Goal: Task Accomplishment & Management: Manage account settings

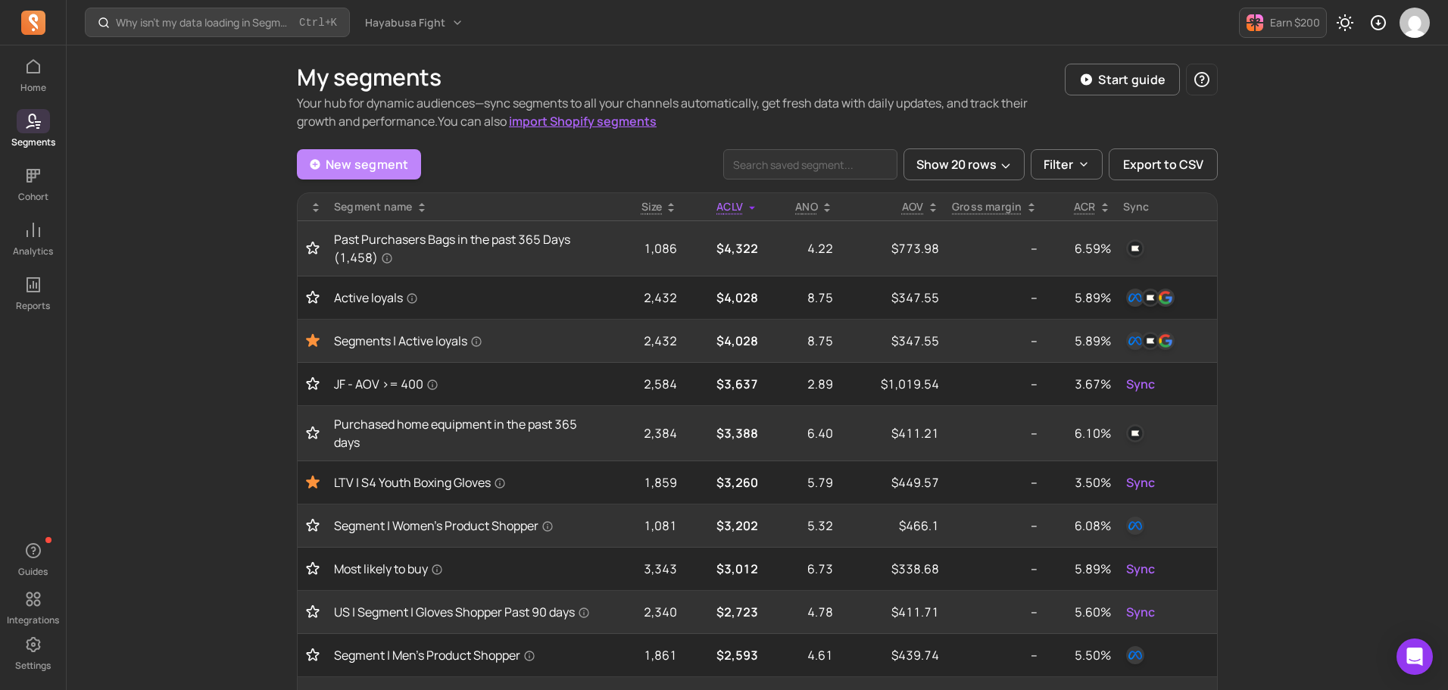
click at [374, 164] on link "New segment" at bounding box center [359, 164] width 124 height 30
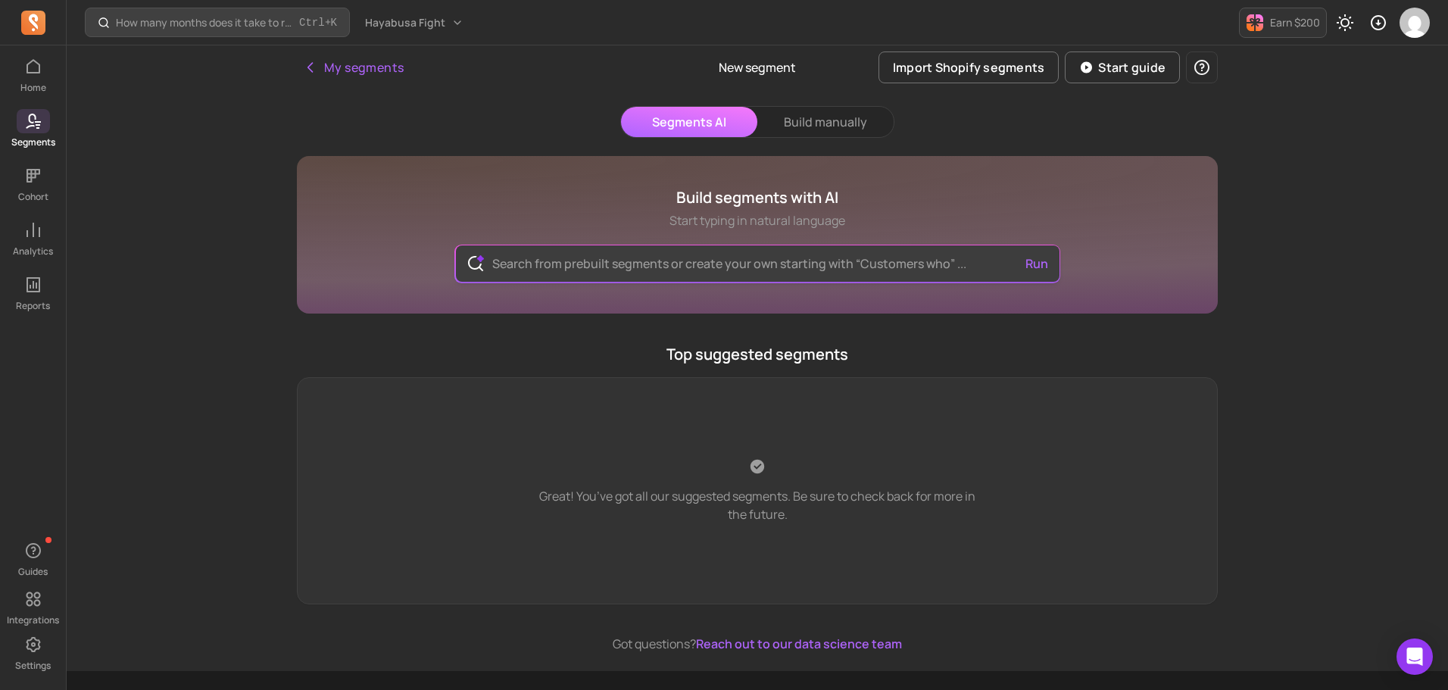
click at [553, 254] on input "text" at bounding box center [757, 263] width 555 height 36
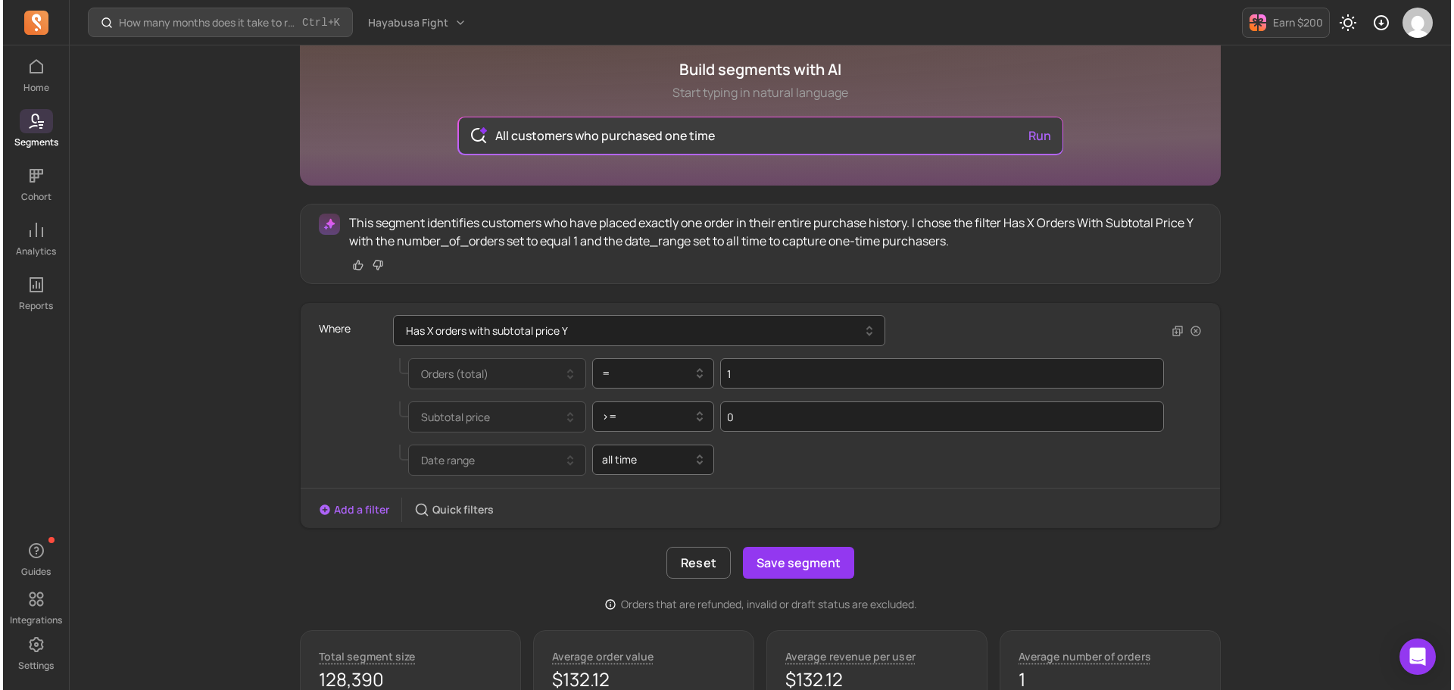
scroll to position [76, 0]
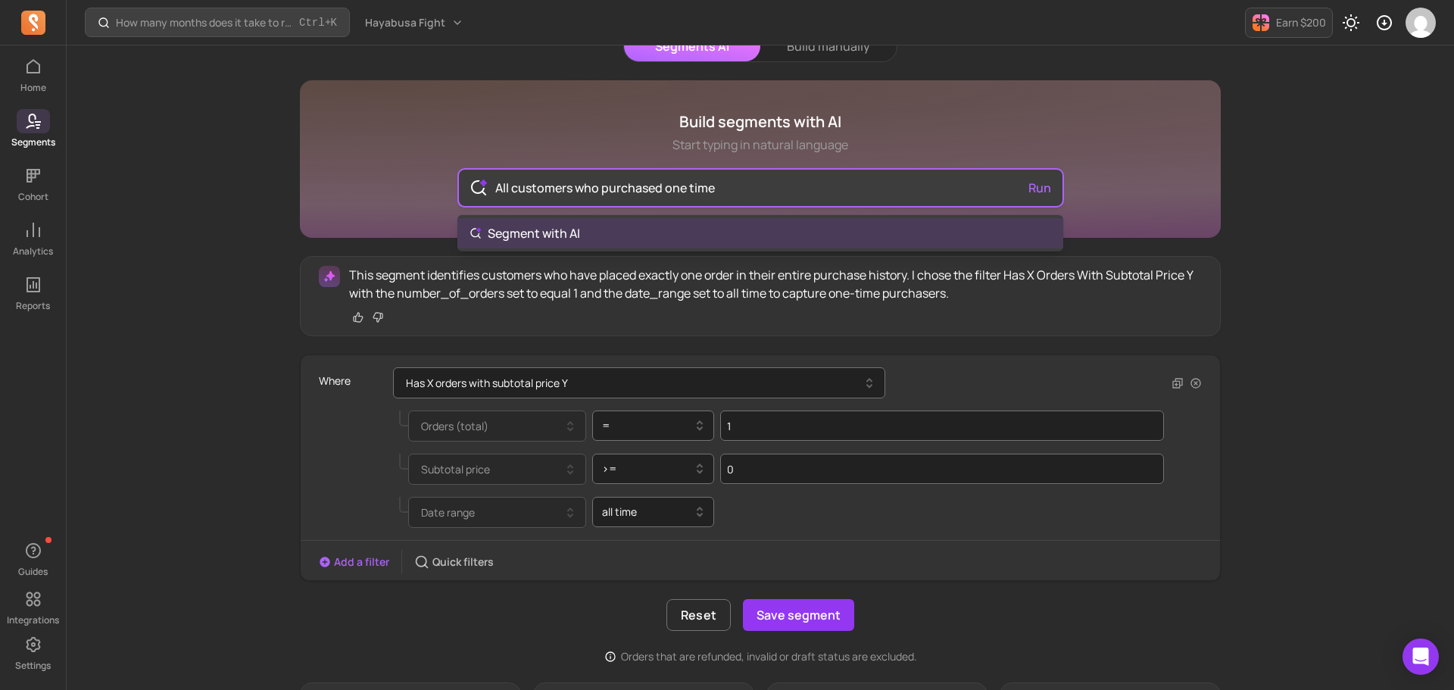
drag, startPoint x: 573, startPoint y: 187, endPoint x: 909, endPoint y: 197, distance: 336.3
click at [909, 197] on input "All customers who purchased one time" at bounding box center [760, 188] width 555 height 36
type input "All customers"
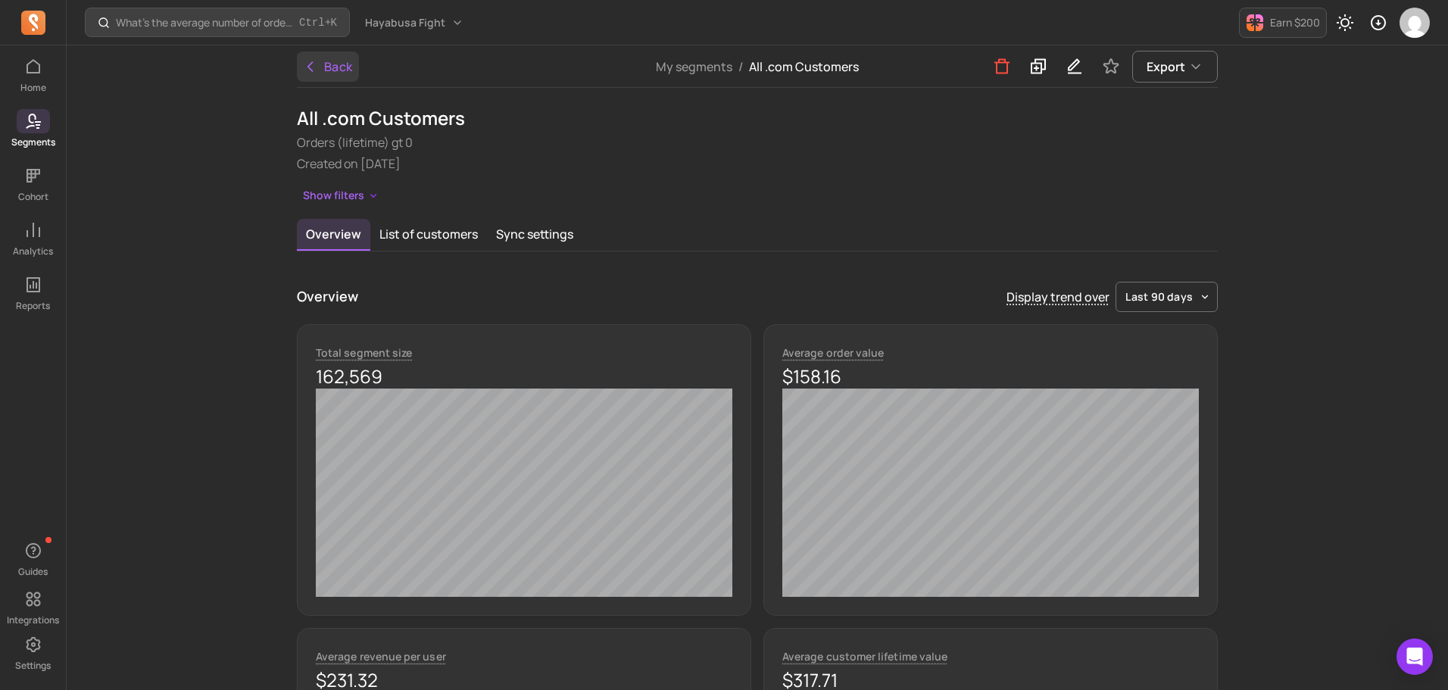
click at [333, 68] on button "Back" at bounding box center [328, 66] width 62 height 30
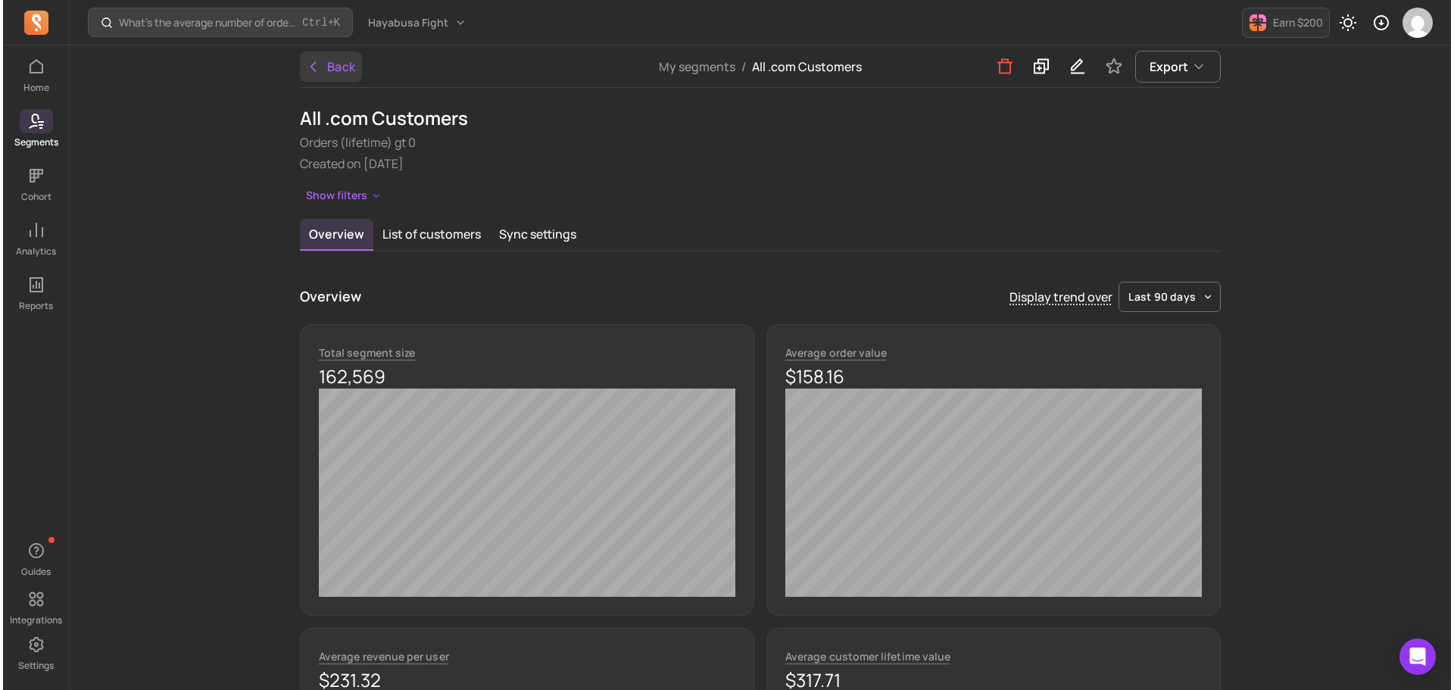
scroll to position [76, 0]
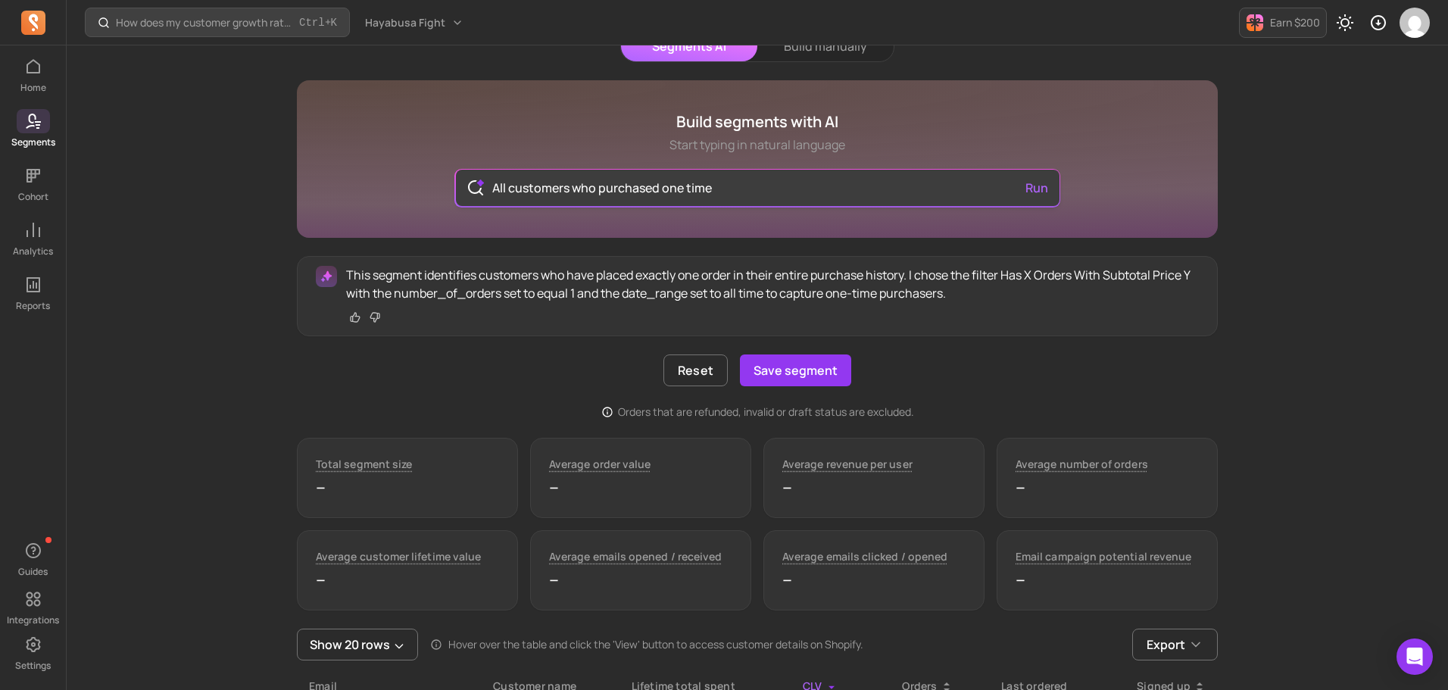
click at [776, 189] on input "All customers who purchased one time" at bounding box center [757, 188] width 555 height 36
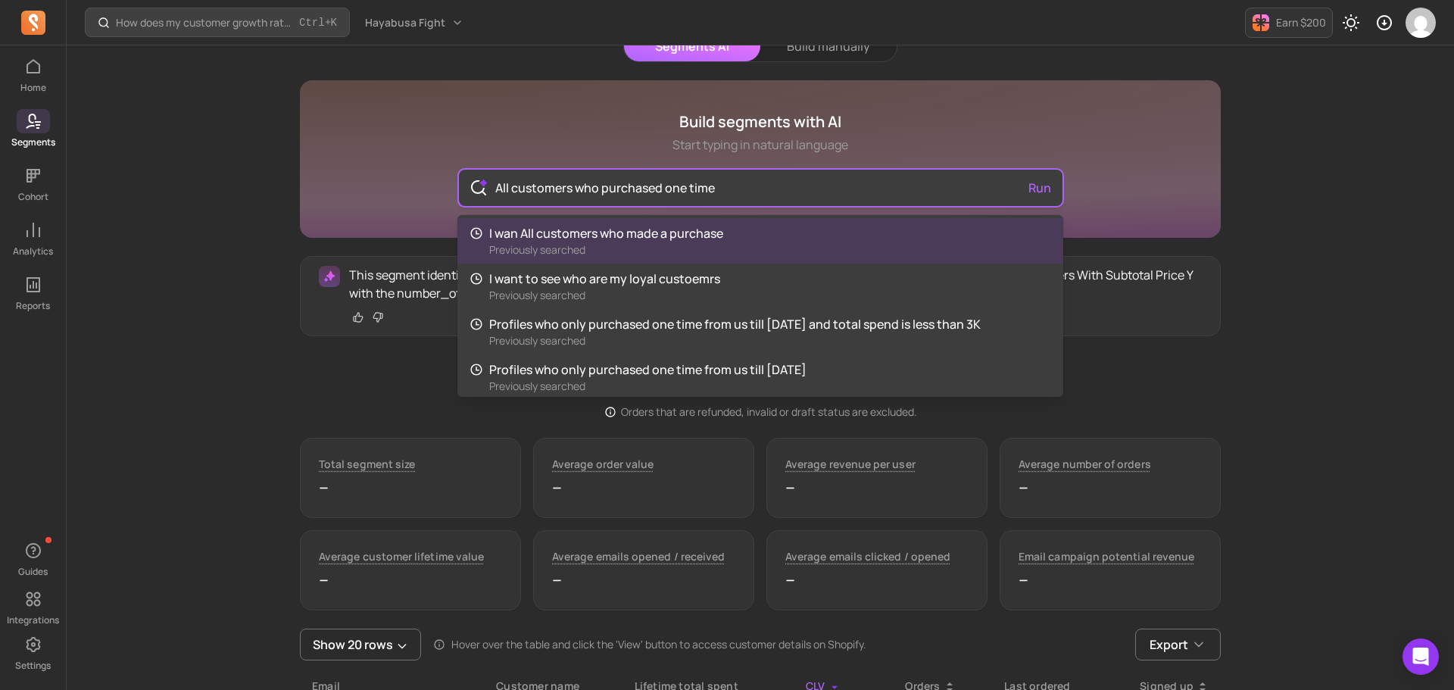
drag, startPoint x: 670, startPoint y: 195, endPoint x: 597, endPoint y: 179, distance: 75.1
click at [597, 179] on input "All customers who purchased one time" at bounding box center [760, 188] width 555 height 36
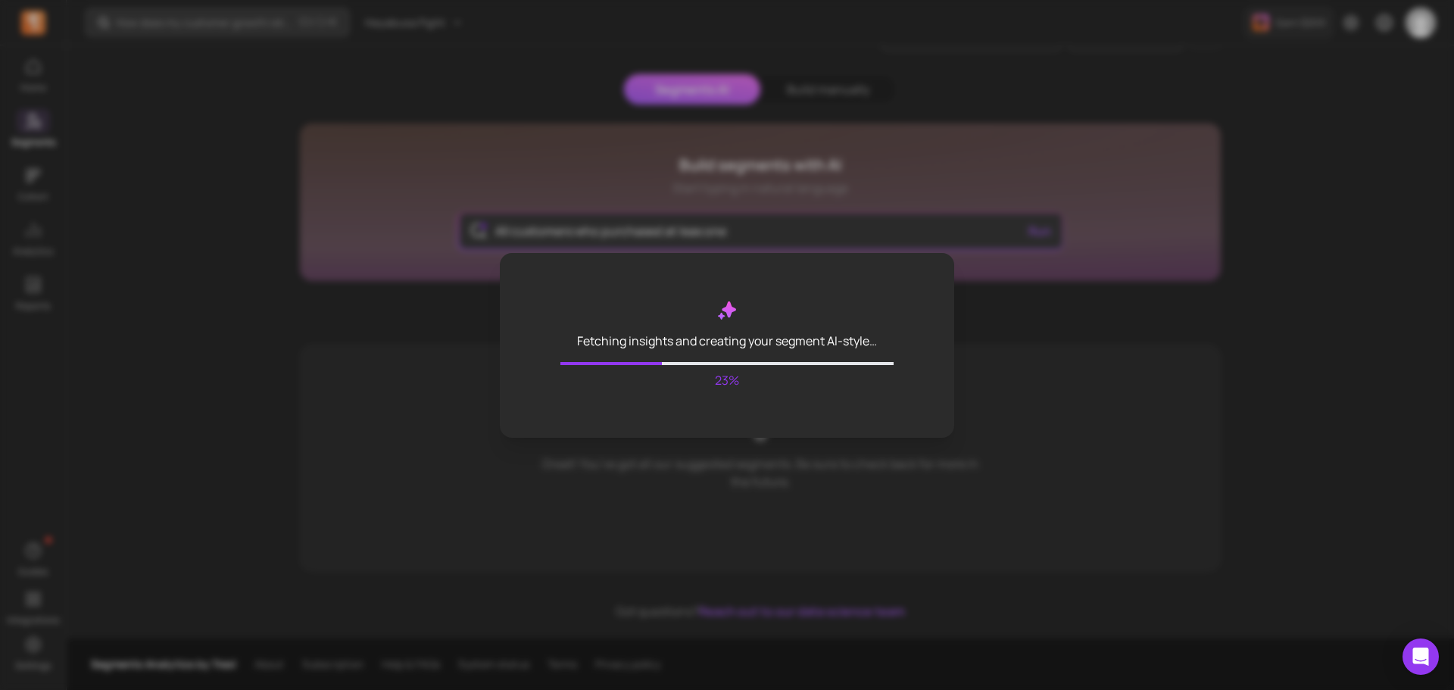
scroll to position [0, 0]
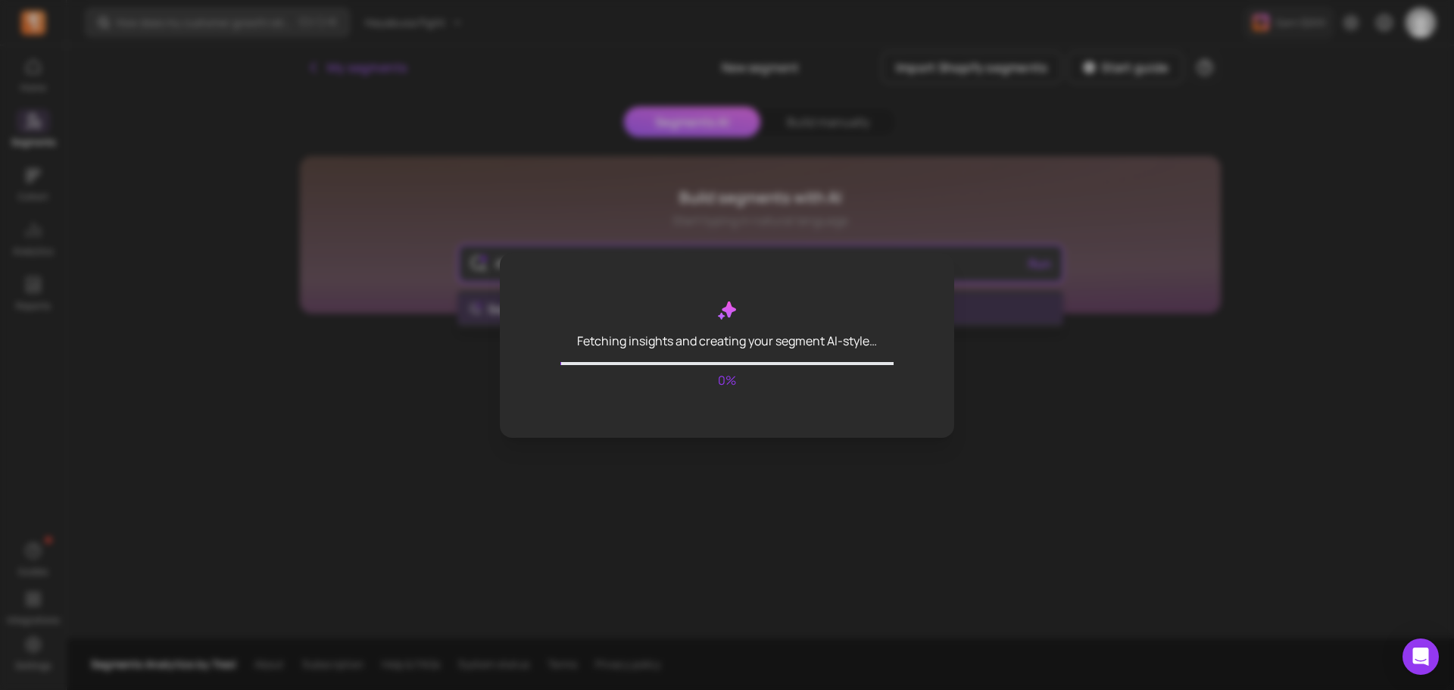
click at [729, 310] on body "Home Segments Cohort Analytics Reports Guides Integrations Settings How does my…" at bounding box center [727, 345] width 1454 height 690
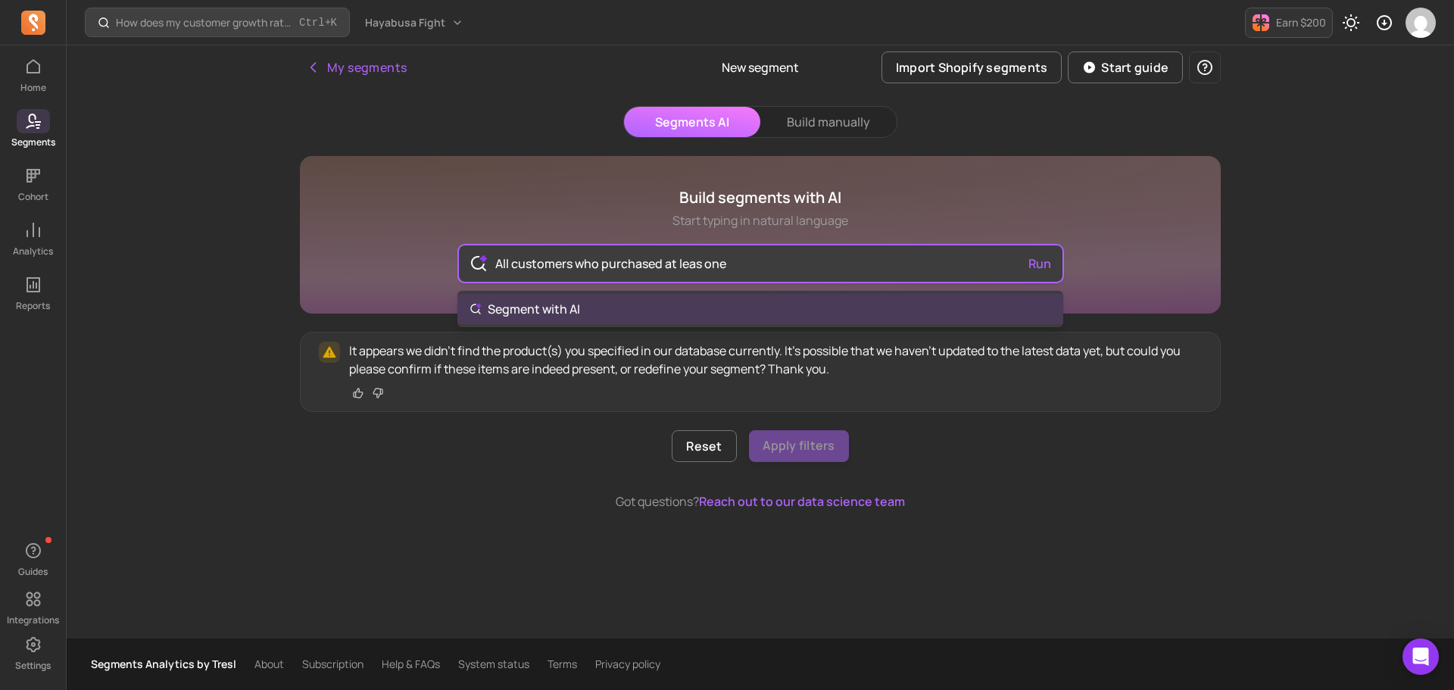
click at [642, 262] on input "All customers who purchased at leas one" at bounding box center [760, 263] width 555 height 36
click at [730, 259] on input "All customers who purchased at leas one" at bounding box center [760, 263] width 555 height 36
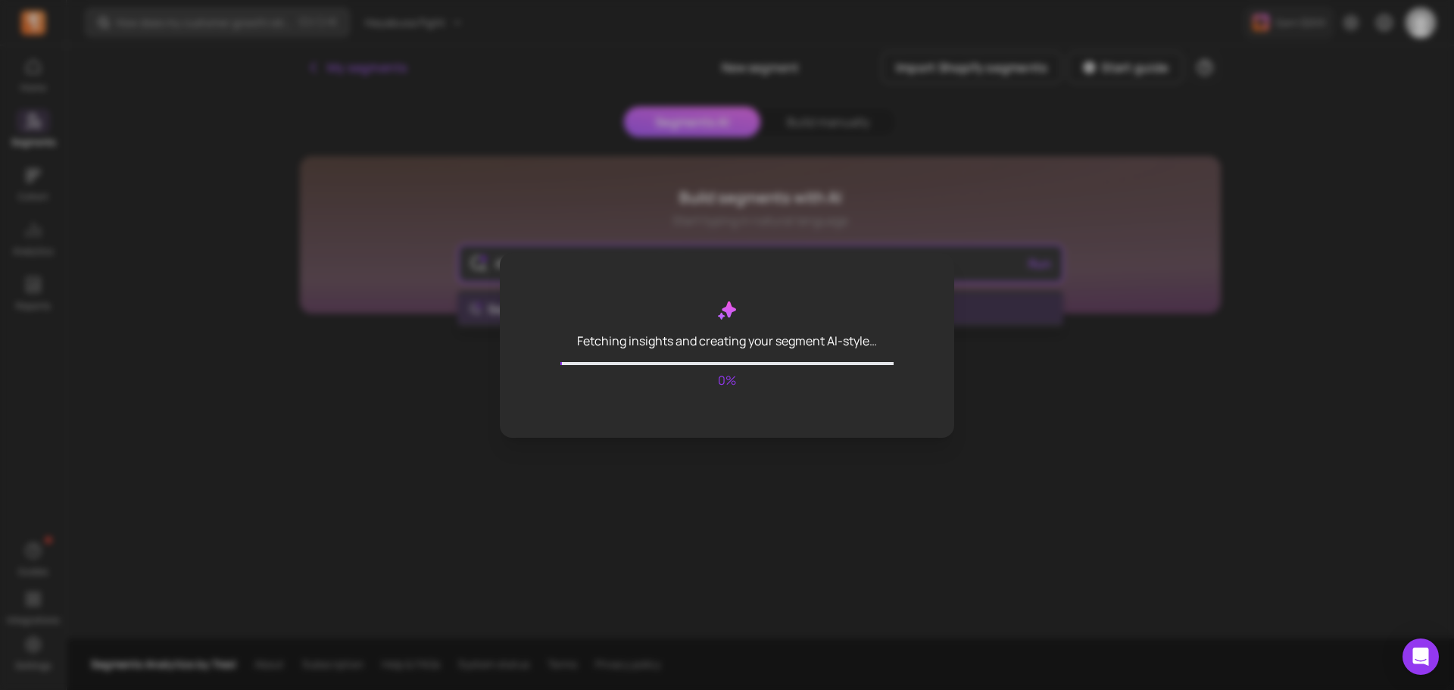
click at [658, 307] on body "Home Segments Cohort Analytics Reports Guides Integrations Settings How does my…" at bounding box center [727, 345] width 1454 height 690
click at [372, 279] on div "Fetching insights and creating your segment AI-style… 6%" at bounding box center [727, 345] width 1454 height 690
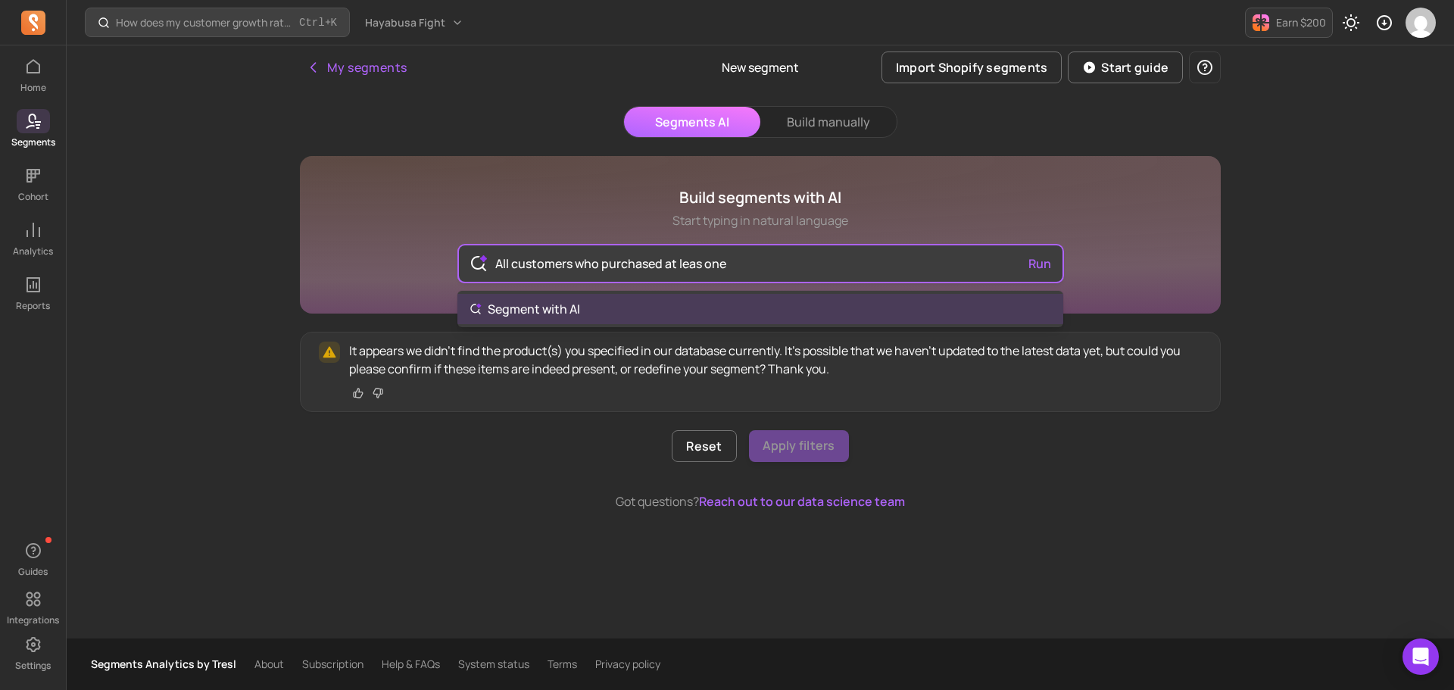
drag, startPoint x: 571, startPoint y: 263, endPoint x: 838, endPoint y: 261, distance: 267.3
click at [838, 261] on input "All customers who purchased at leas one" at bounding box center [760, 263] width 555 height 36
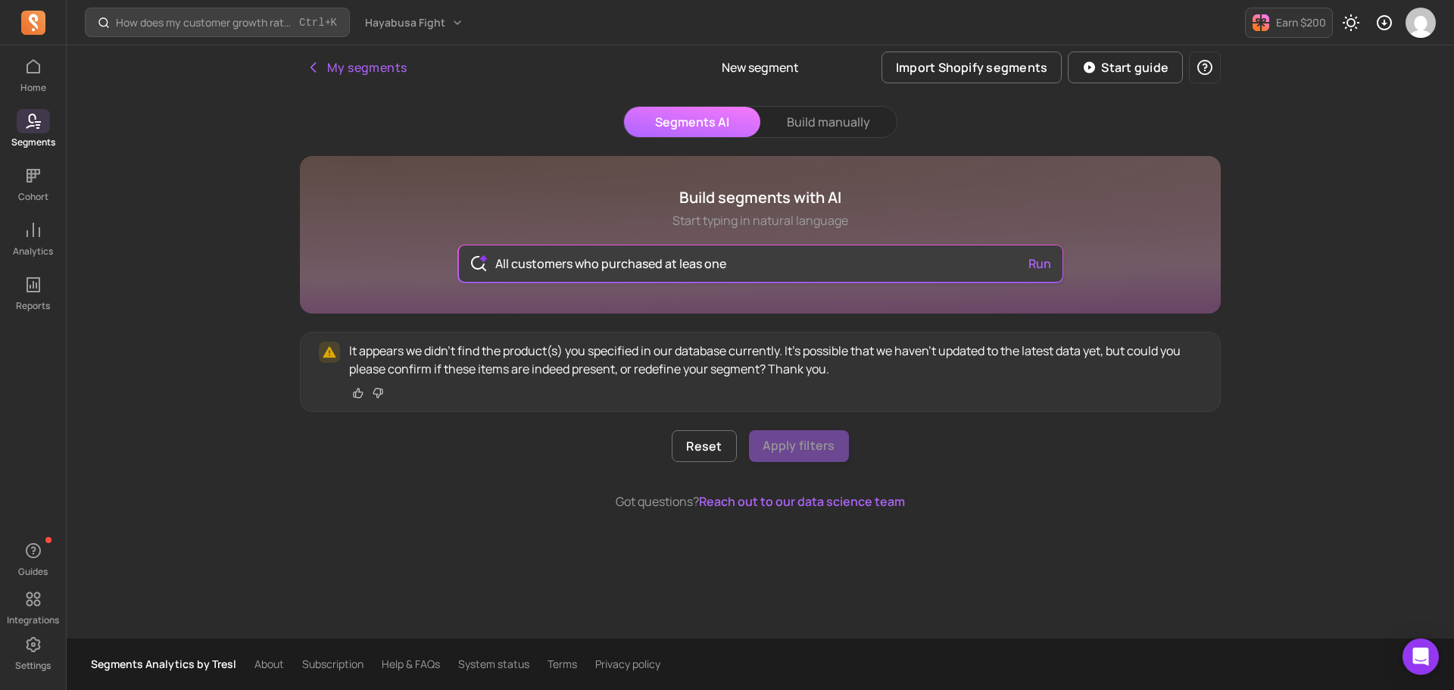
click at [731, 266] on input "All customers who purchased at leas one" at bounding box center [760, 263] width 555 height 36
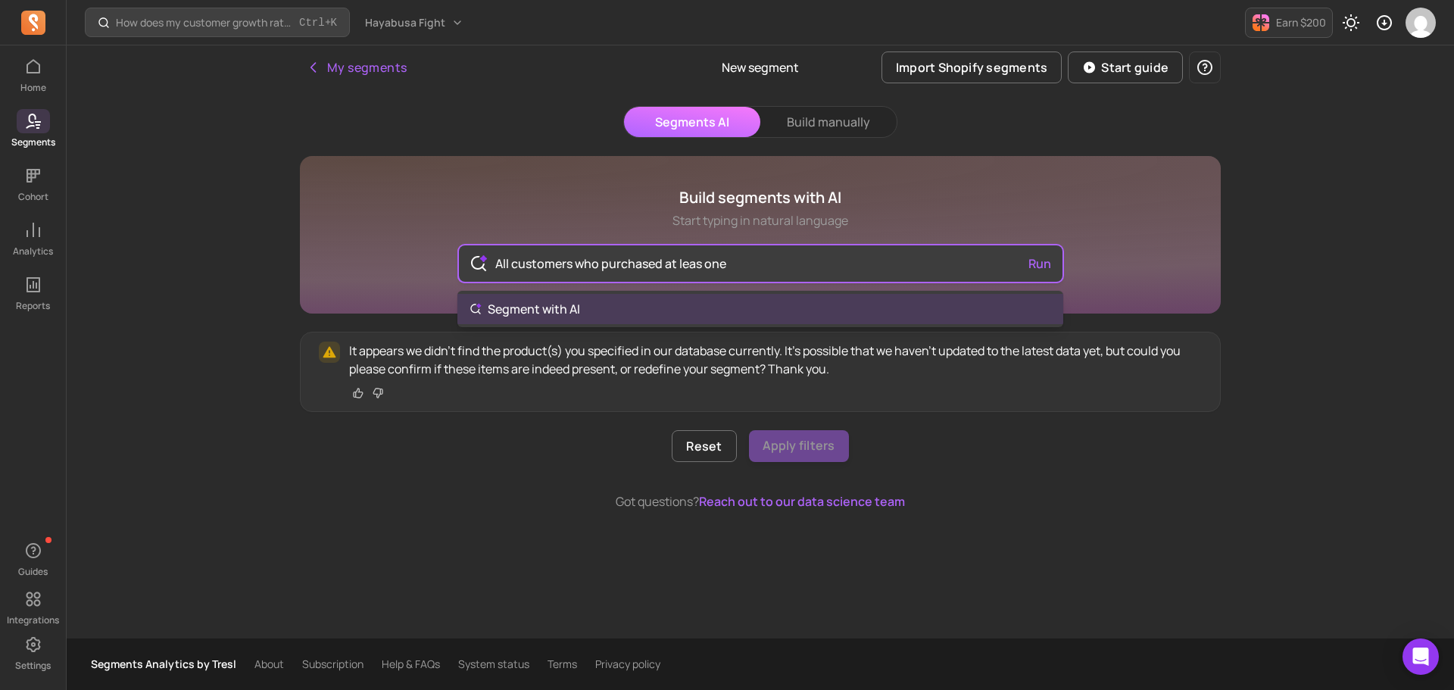
paste input "Create a segment of all customers who completed at least one purchase."
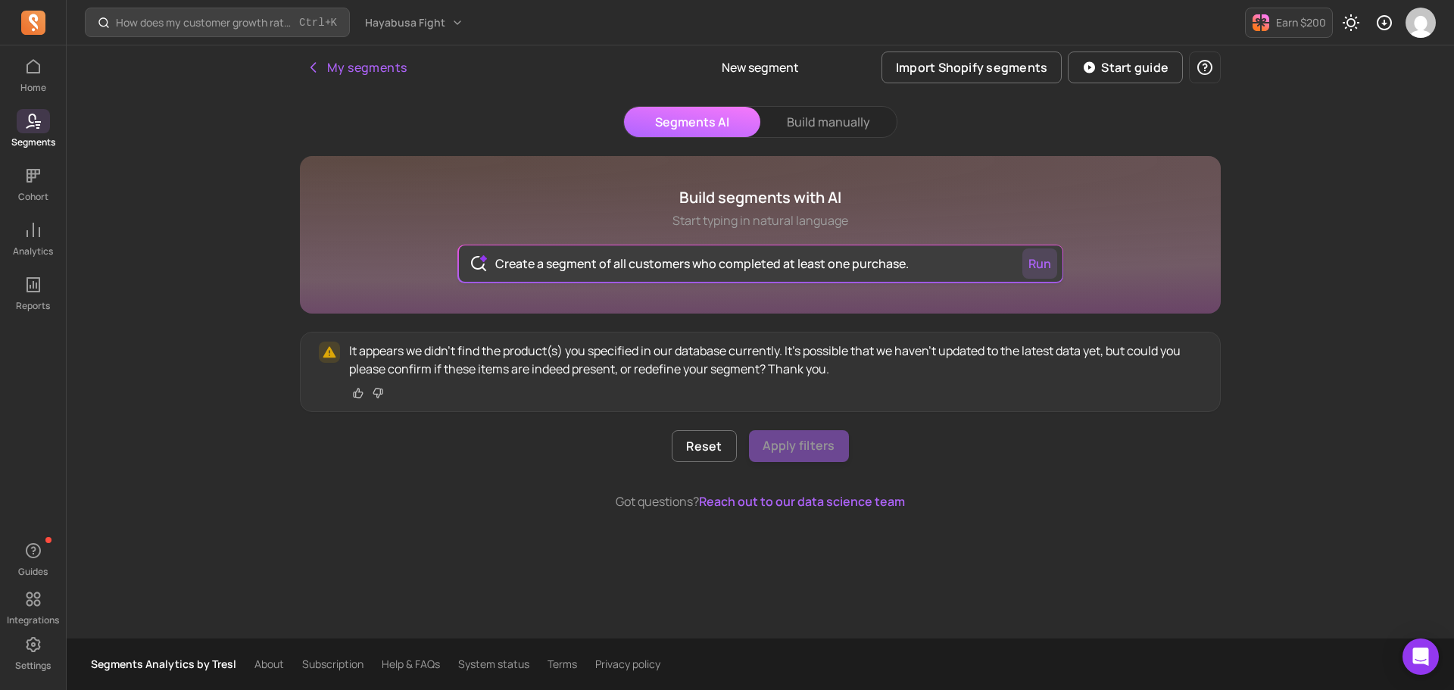
click at [1029, 261] on button "Run" at bounding box center [1039, 263] width 35 height 30
click at [176, 388] on div "How does my customer growth rate compare to similar stores? Ctrl + K Hayabusa F…" at bounding box center [760, 345] width 1387 height 690
click at [811, 246] on input "Create a segment of all customers who completed at least one purchase." at bounding box center [760, 263] width 555 height 36
drag, startPoint x: 160, startPoint y: 414, endPoint x: 319, endPoint y: 431, distance: 159.9
click at [160, 414] on div "How does my customer growth rate compare to similar stores? Ctrl + K Hayabusa F…" at bounding box center [760, 345] width 1387 height 690
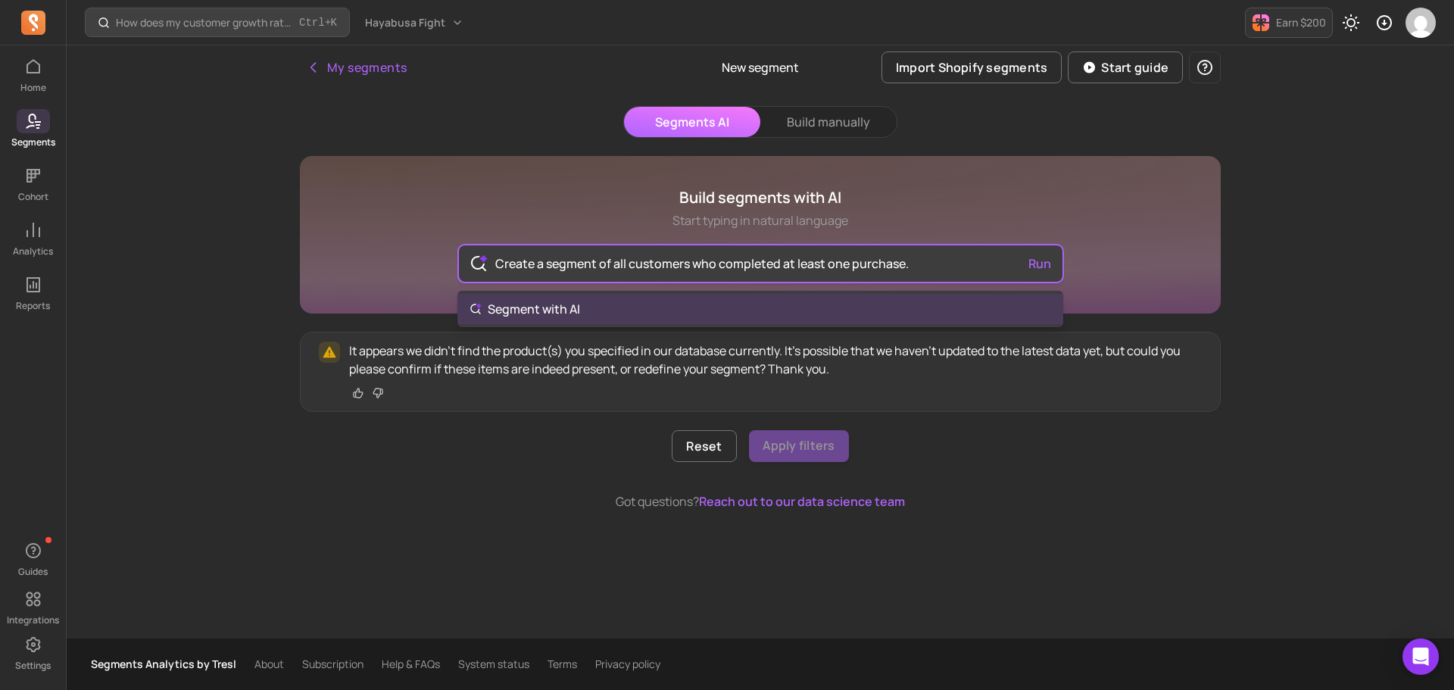
click at [622, 266] on input "Create a segment of all customers who completed at least one purchase." at bounding box center [760, 263] width 555 height 36
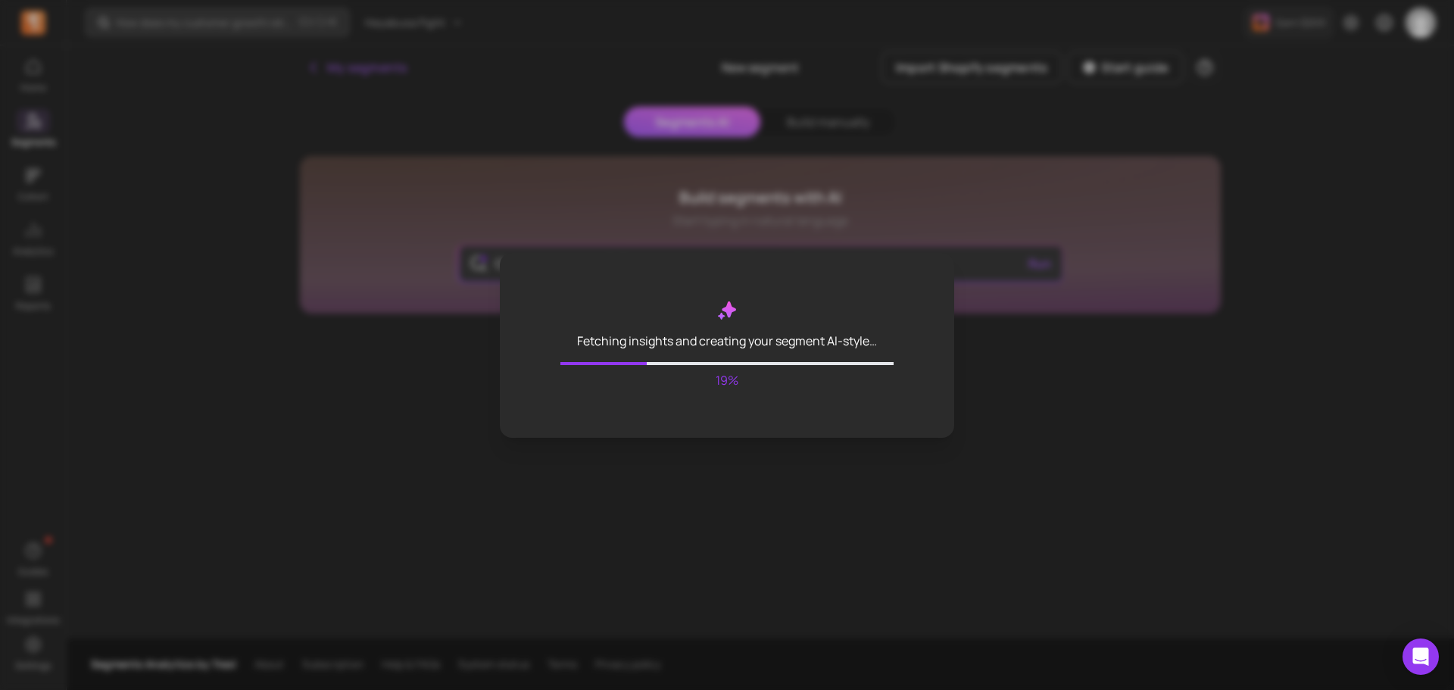
type input "Create a segment of all customers who completed at least one purchase."
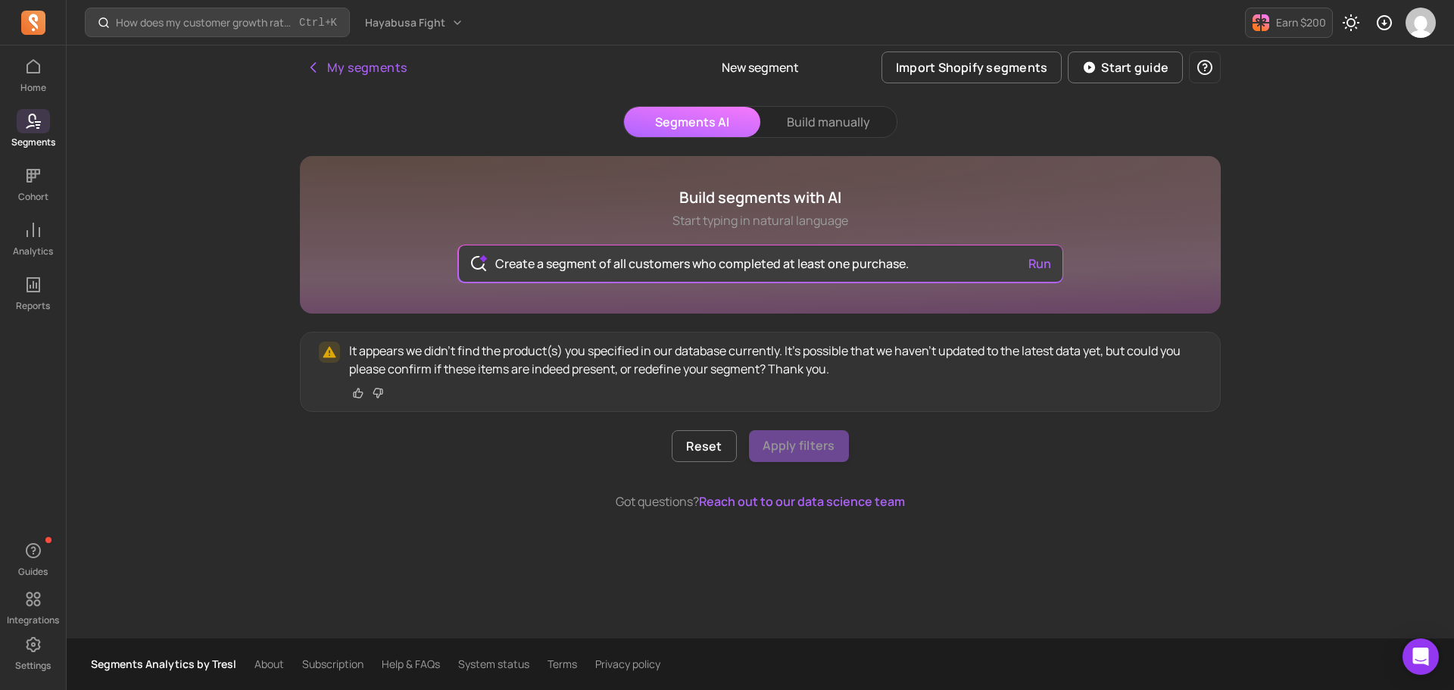
click at [248, 372] on div "How does my customer growth rate compare to similar stores? Ctrl + K Hayabusa F…" at bounding box center [760, 345] width 1387 height 690
click at [712, 447] on button "Reset" at bounding box center [704, 446] width 64 height 32
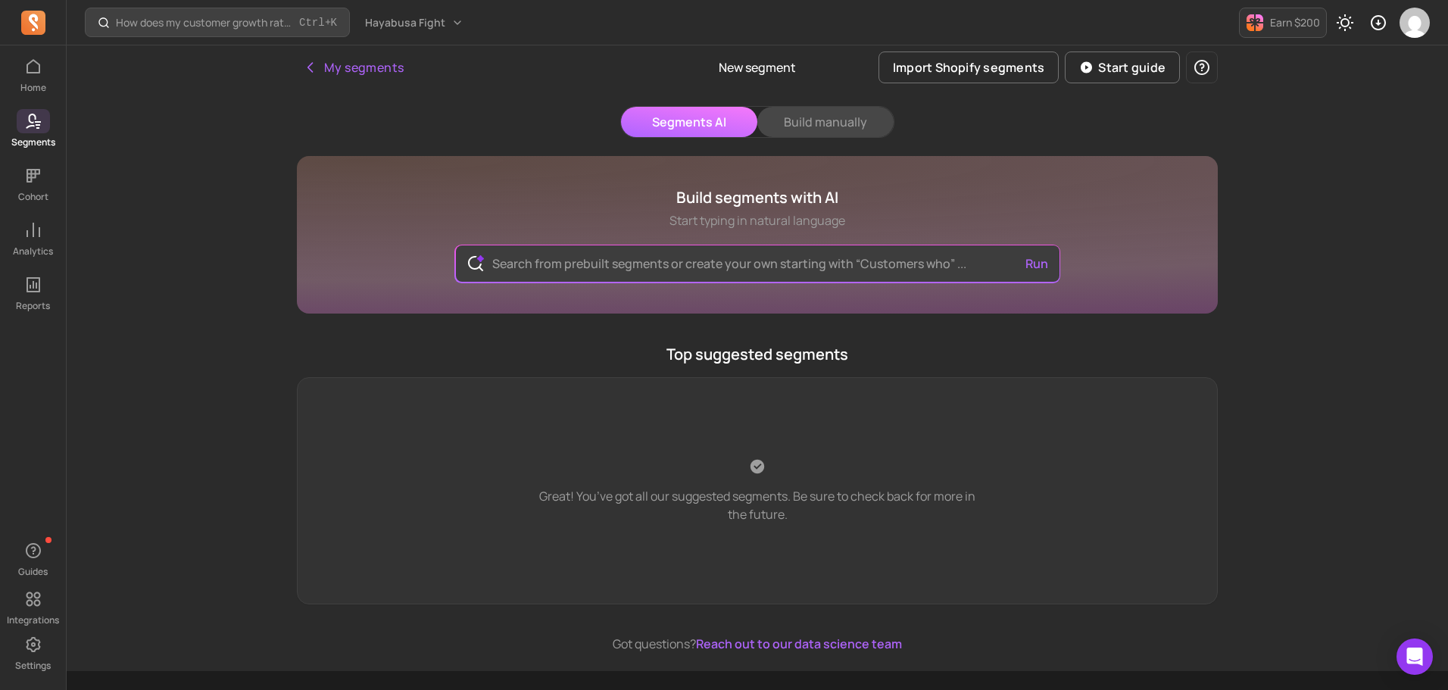
click at [803, 126] on button "Build manually" at bounding box center [825, 122] width 136 height 30
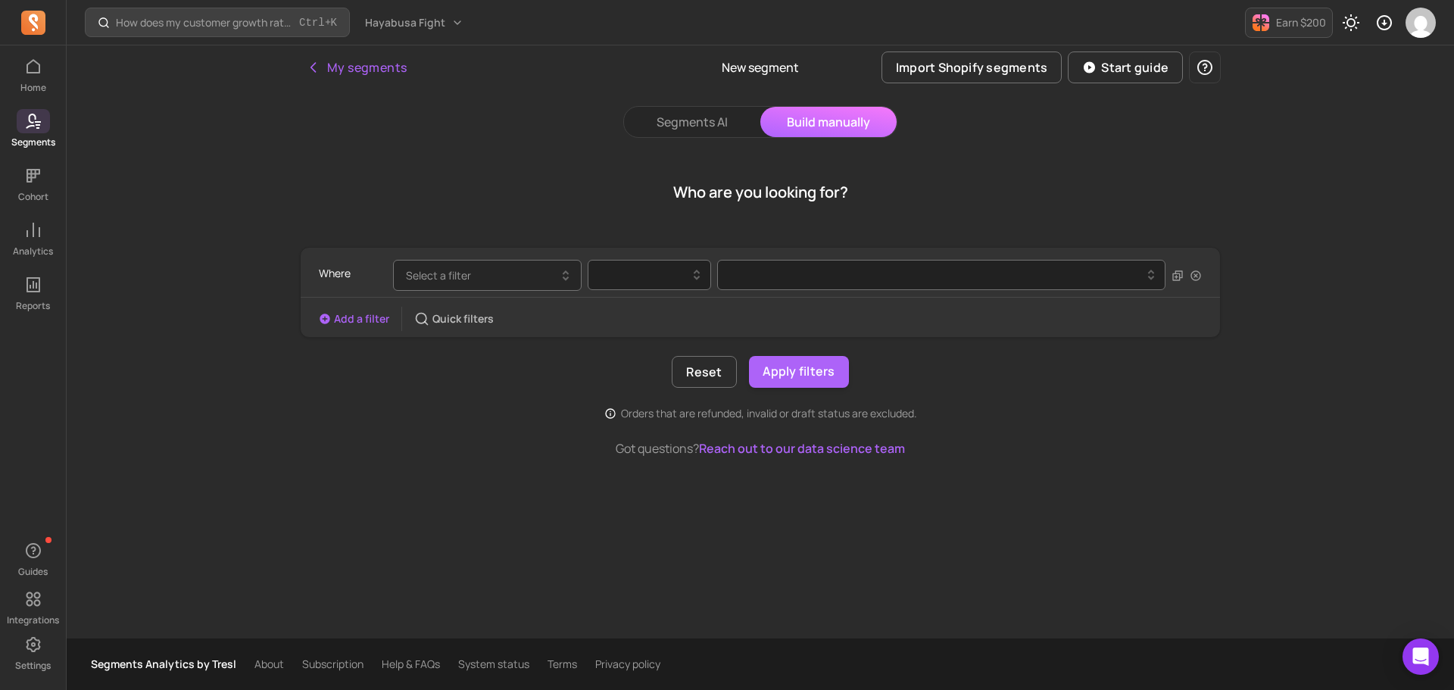
click at [425, 276] on span "Select a filter" at bounding box center [438, 275] width 65 height 14
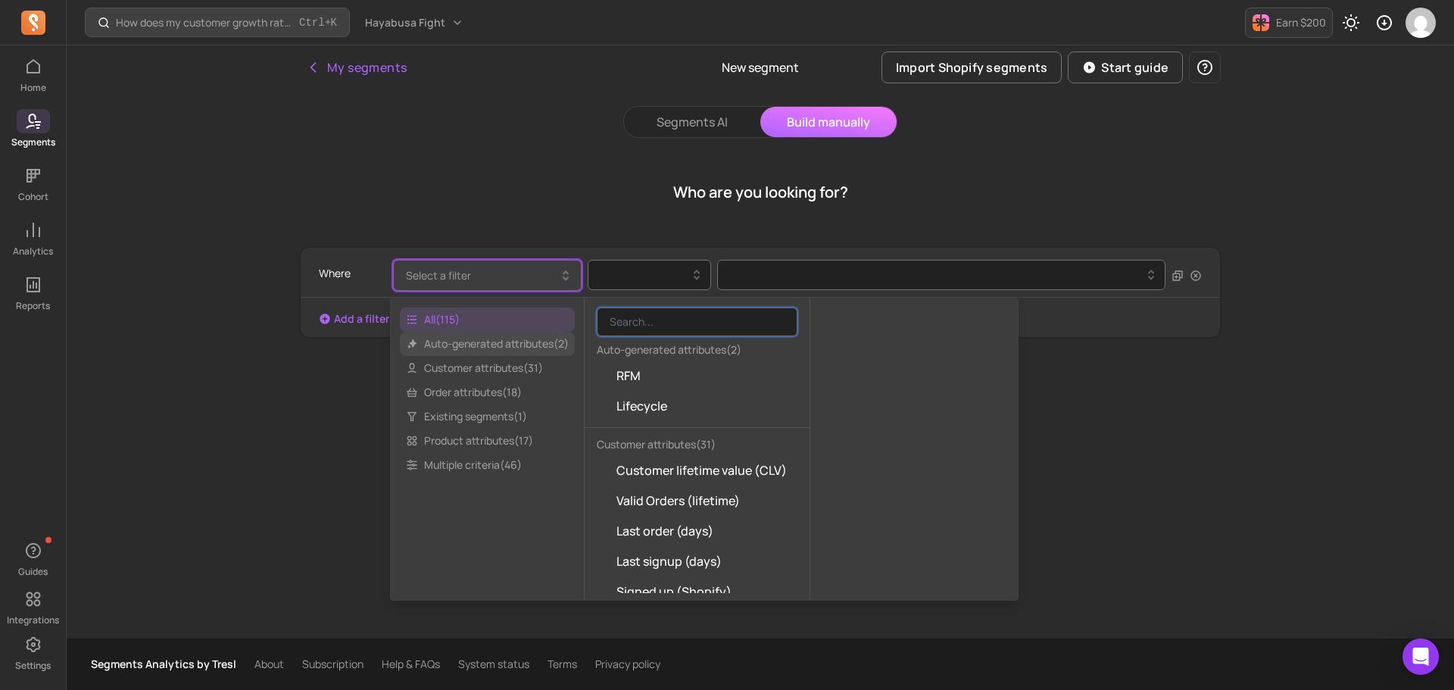
click at [476, 341] on span "Auto-generated attributes ( 2 )" at bounding box center [487, 344] width 175 height 24
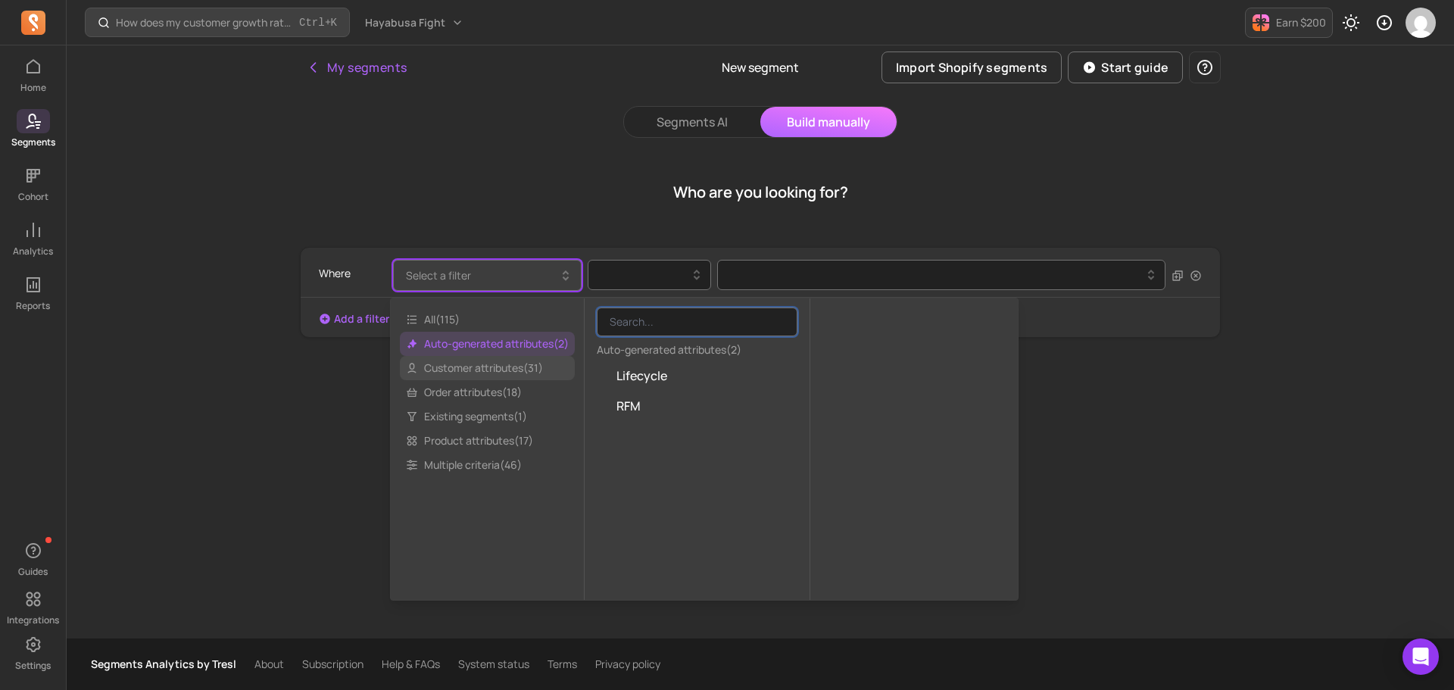
click at [475, 367] on span "Customer attributes ( 31 )" at bounding box center [487, 368] width 175 height 24
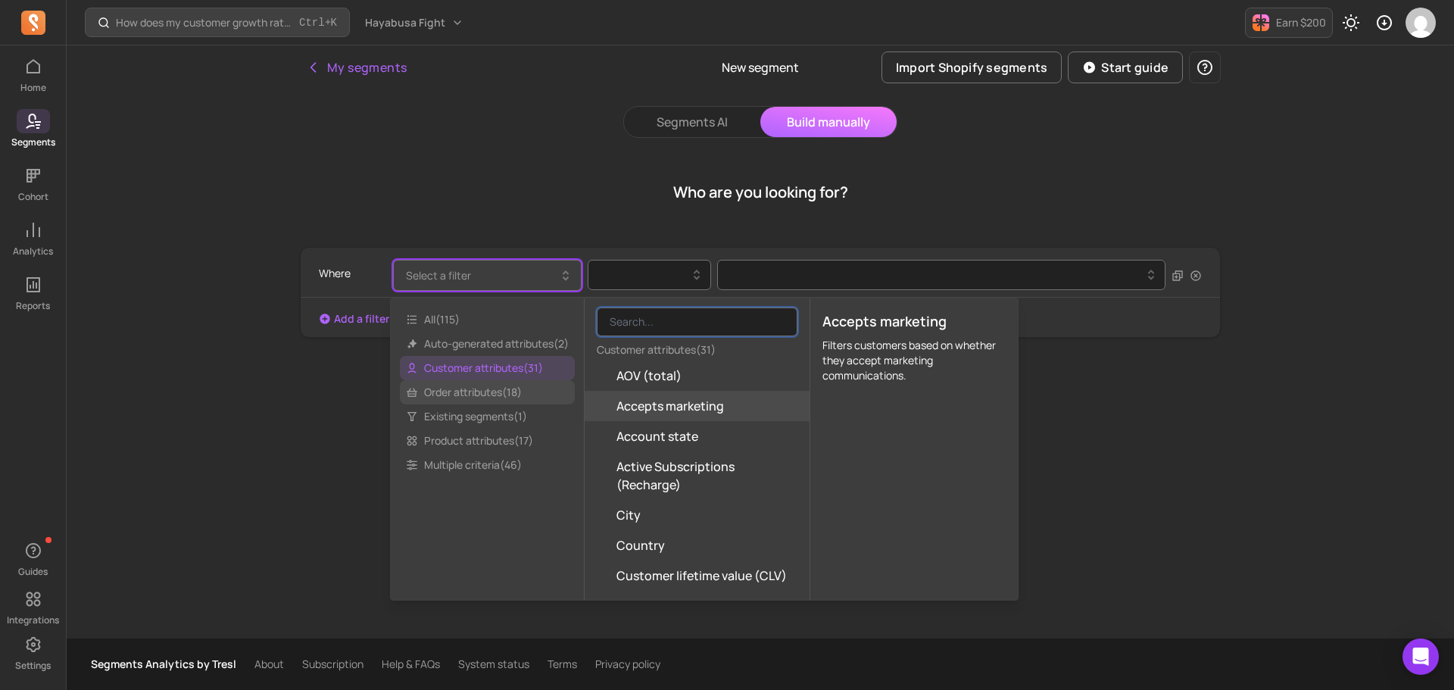
click at [472, 388] on span "Order attributes ( 18 )" at bounding box center [487, 392] width 175 height 24
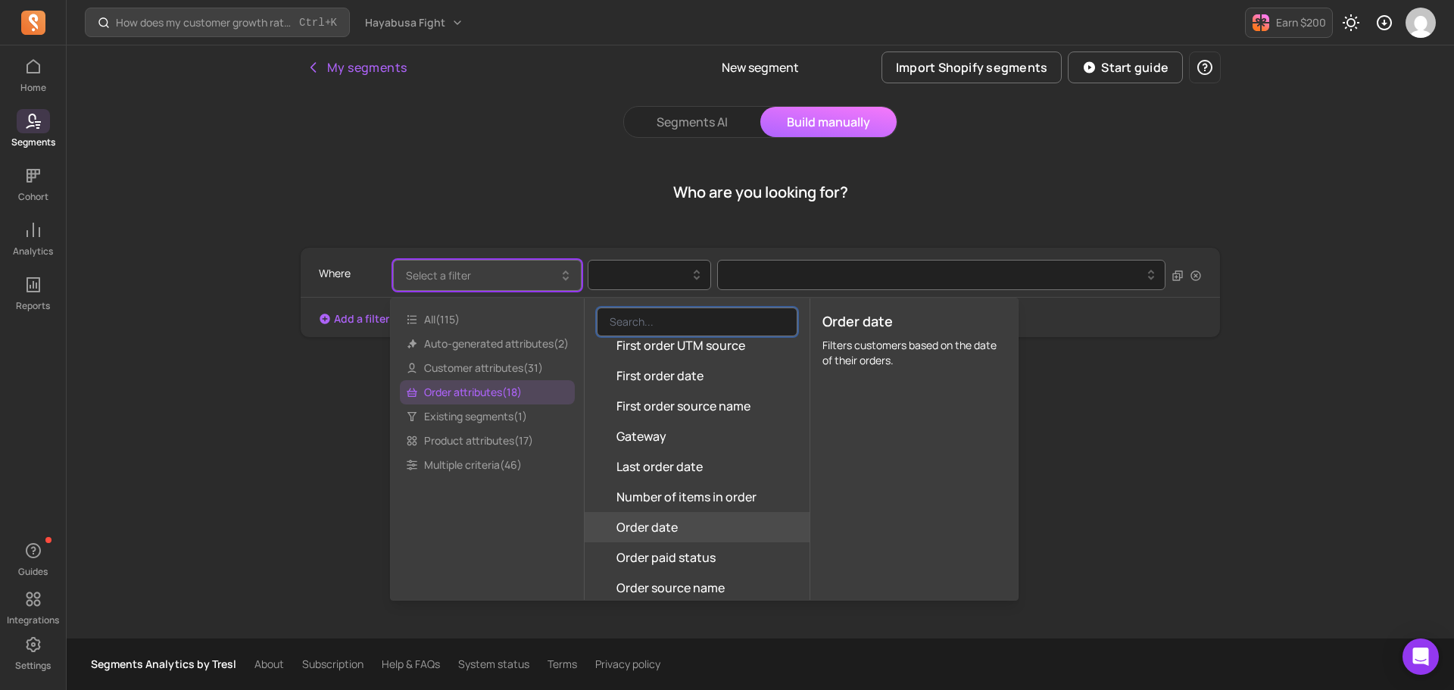
scroll to position [227, 0]
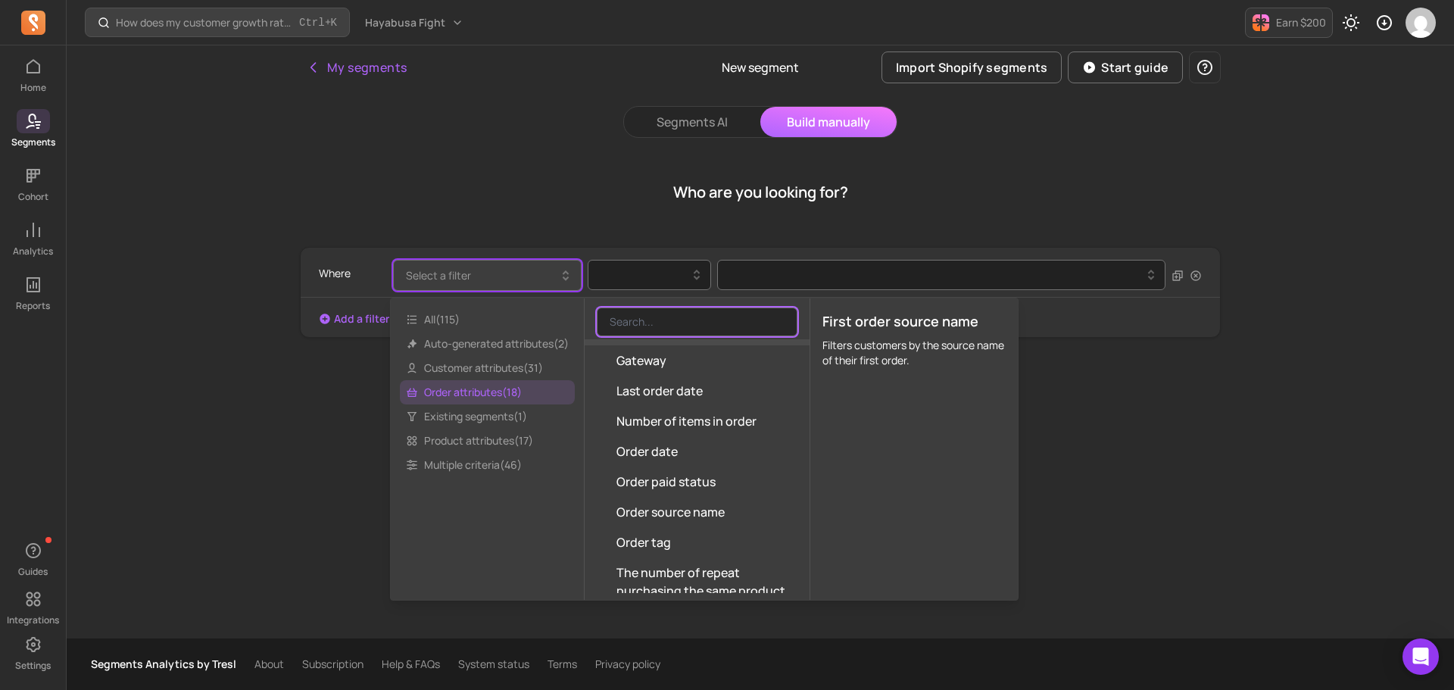
click at [662, 316] on input "search" at bounding box center [697, 321] width 201 height 29
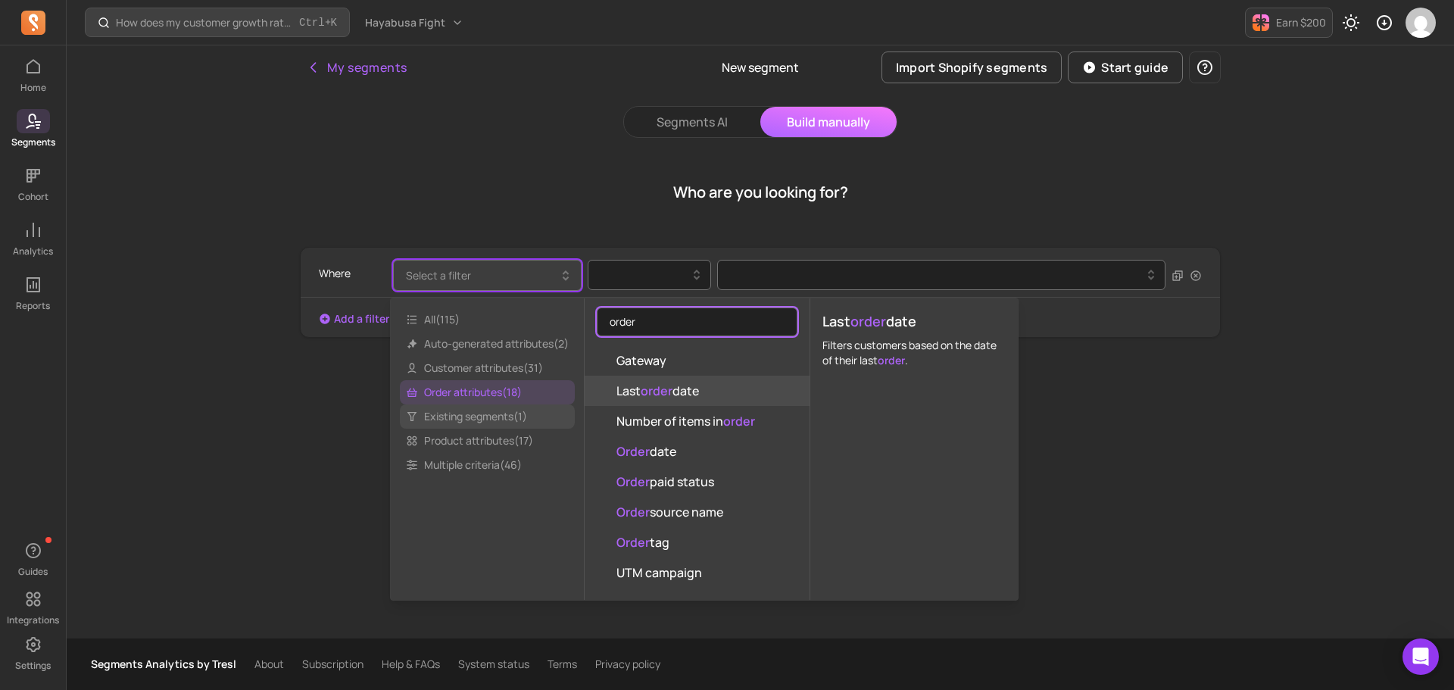
type input "order"
click at [472, 422] on span "Existing segments ( 1 )" at bounding box center [487, 416] width 175 height 24
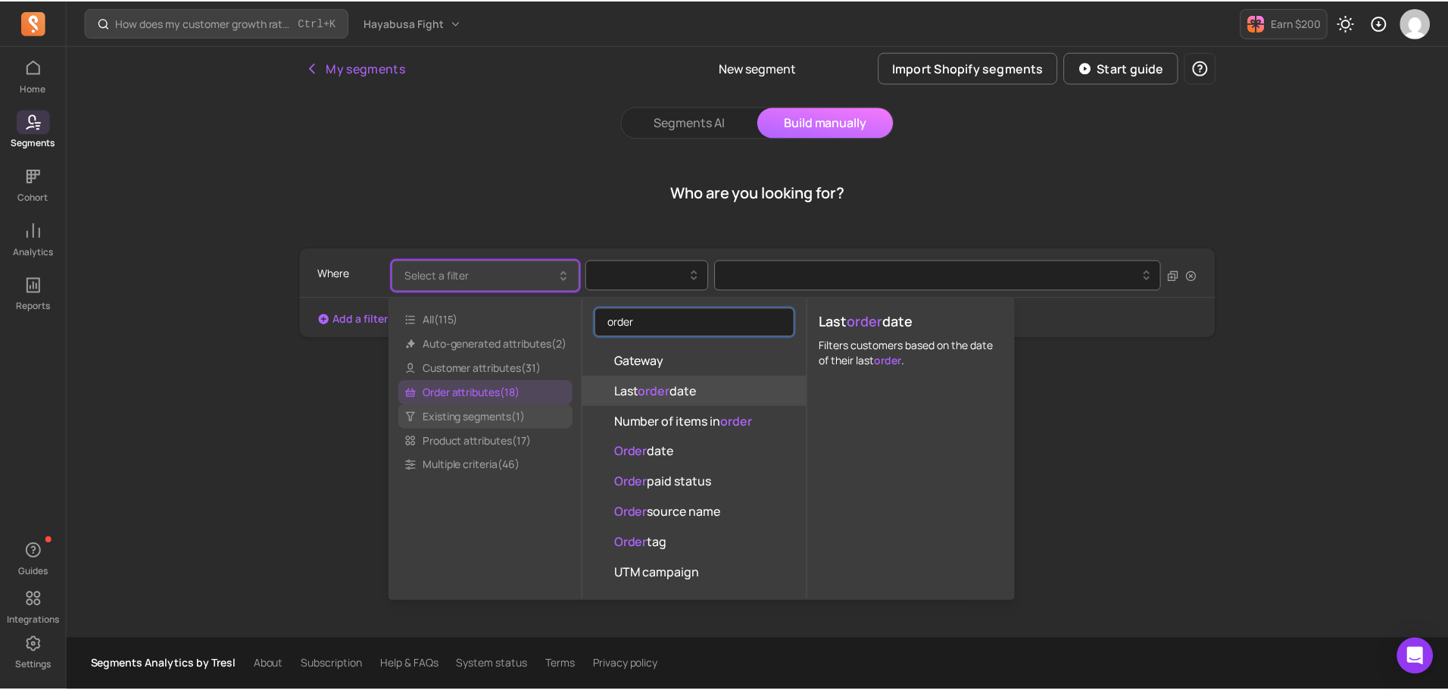
scroll to position [0, 0]
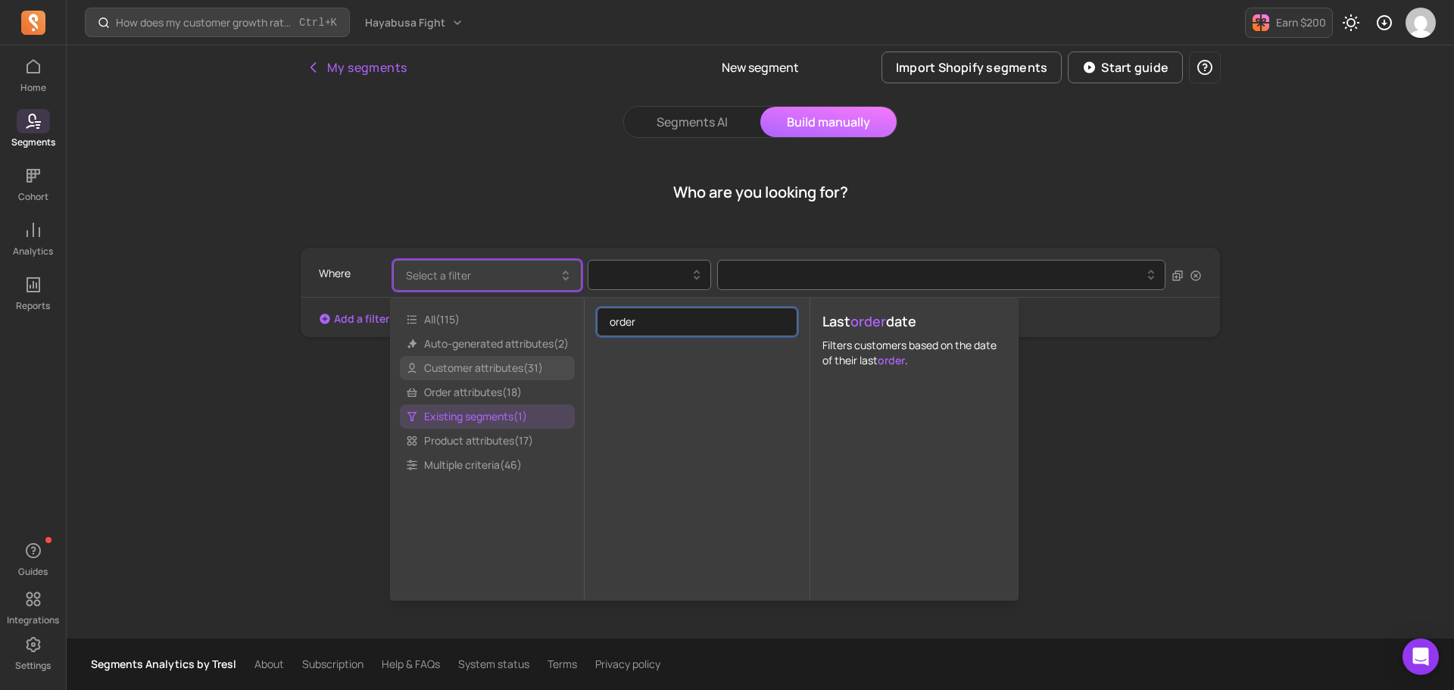
click at [472, 366] on span "Customer attributes ( 31 )" at bounding box center [487, 368] width 175 height 24
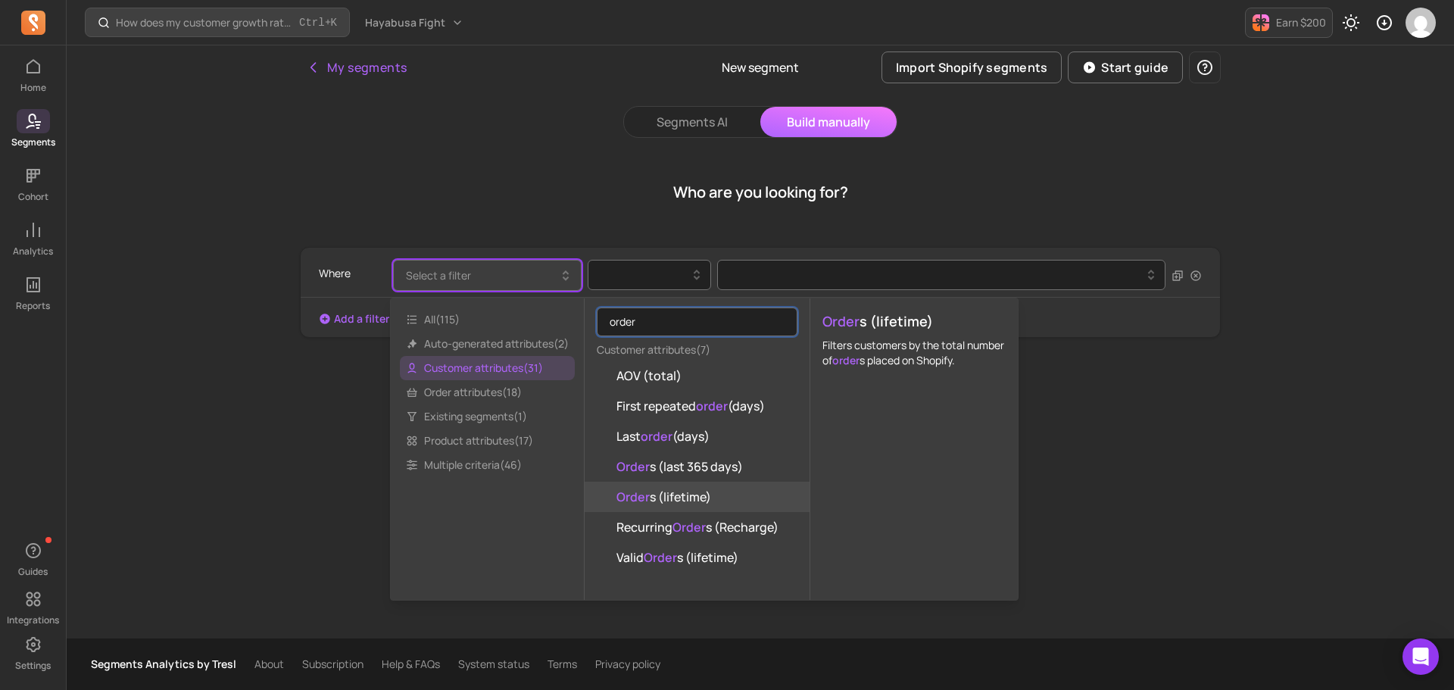
click at [690, 498] on span "Order s (lifetime)" at bounding box center [663, 497] width 95 height 18
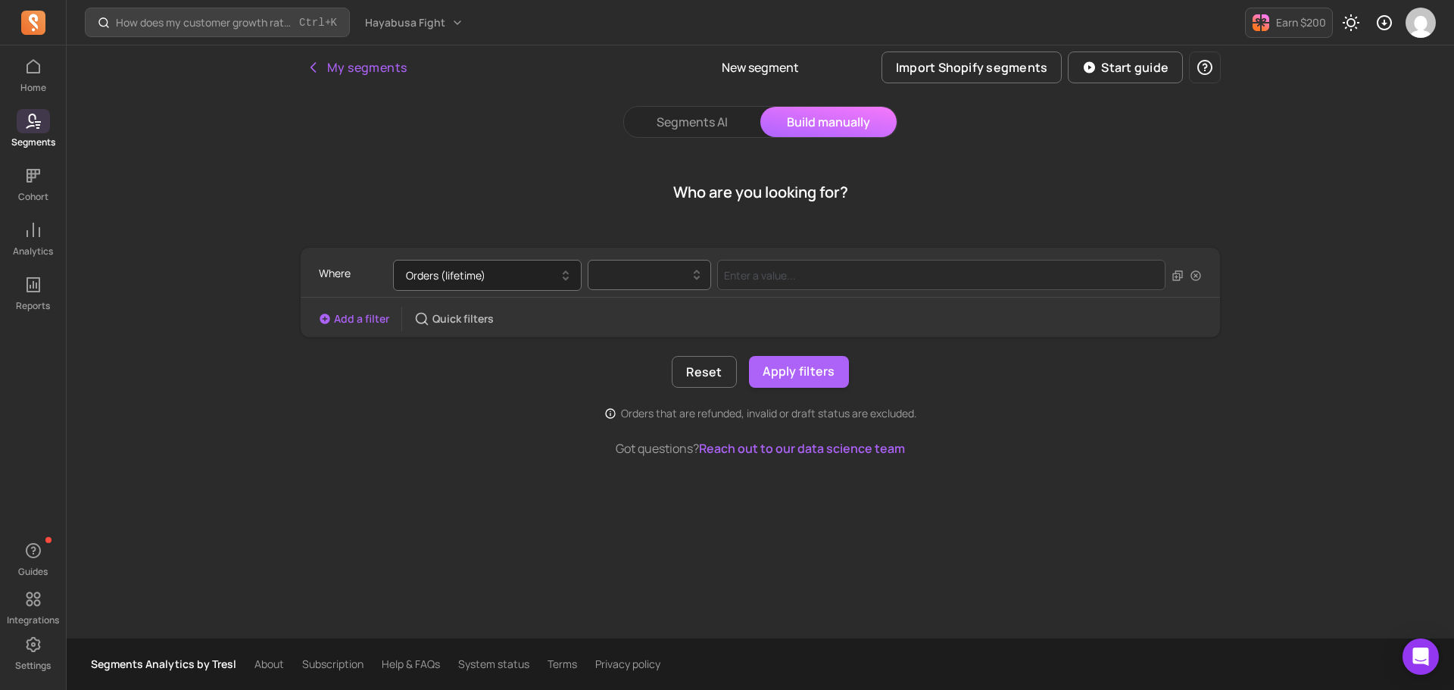
click at [641, 273] on div at bounding box center [643, 275] width 92 height 18
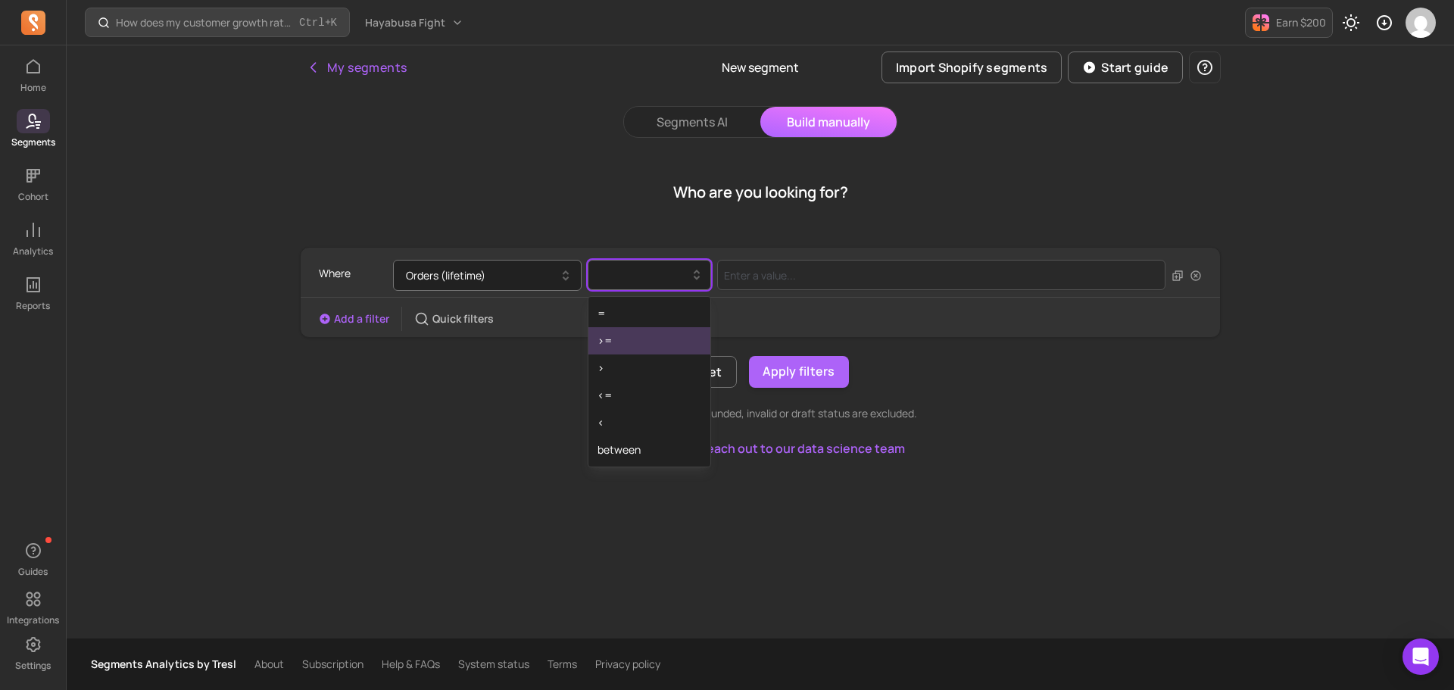
click at [612, 344] on div ">=" at bounding box center [649, 340] width 122 height 27
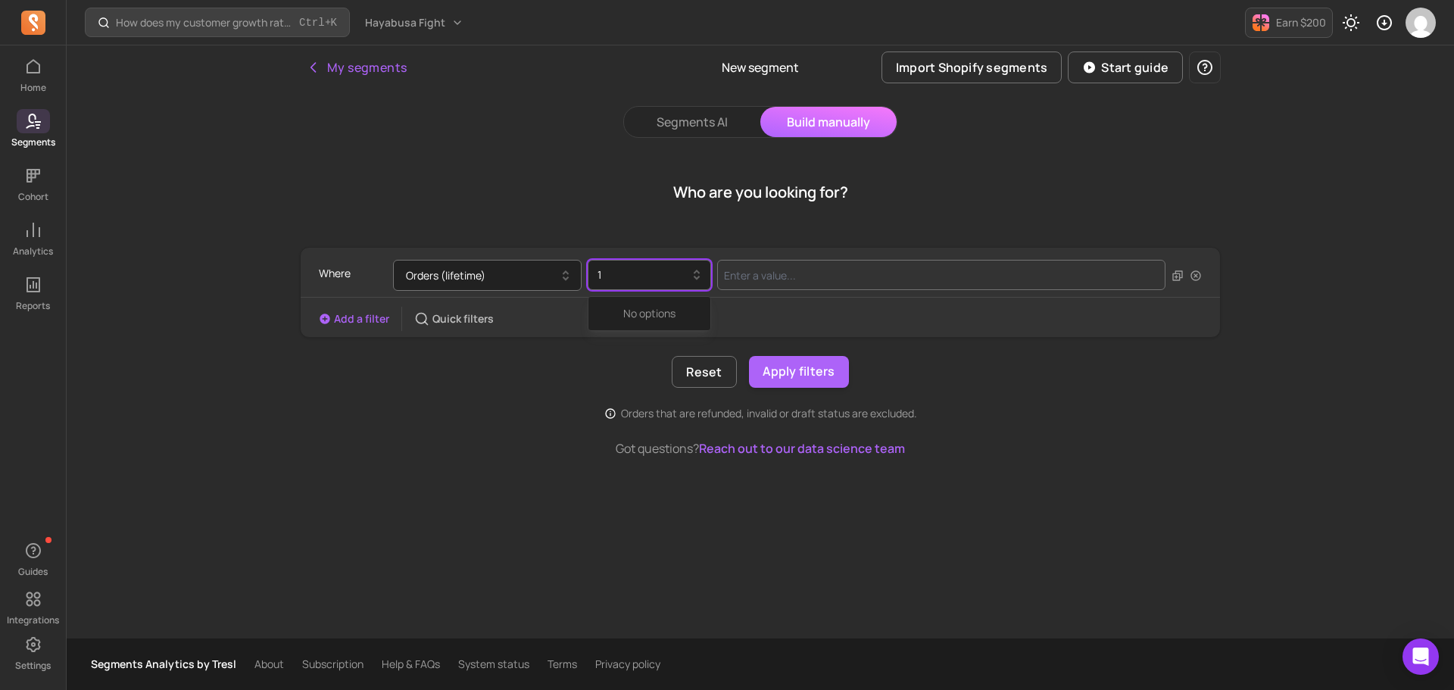
type input "1"
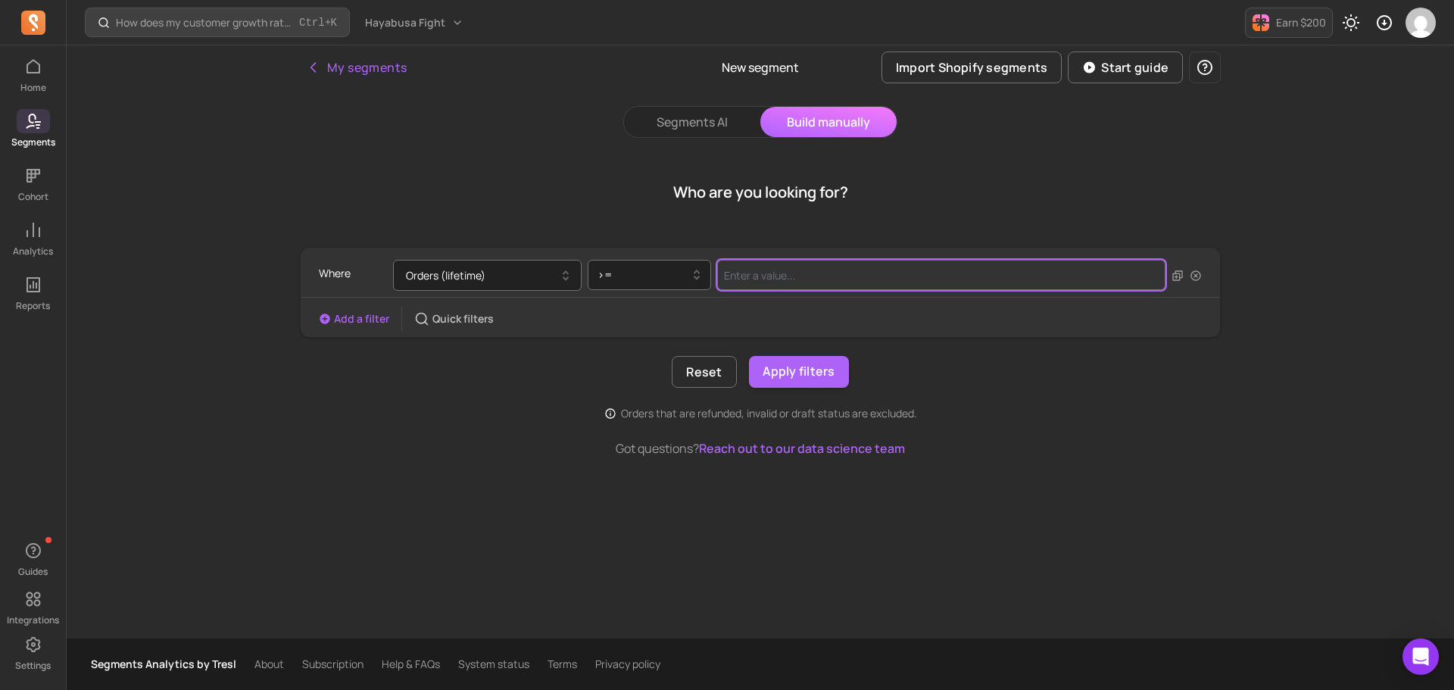
click at [768, 271] on input "Value for filter clause" at bounding box center [941, 275] width 448 height 30
click at [776, 273] on input "Value for filter clause" at bounding box center [941, 275] width 448 height 30
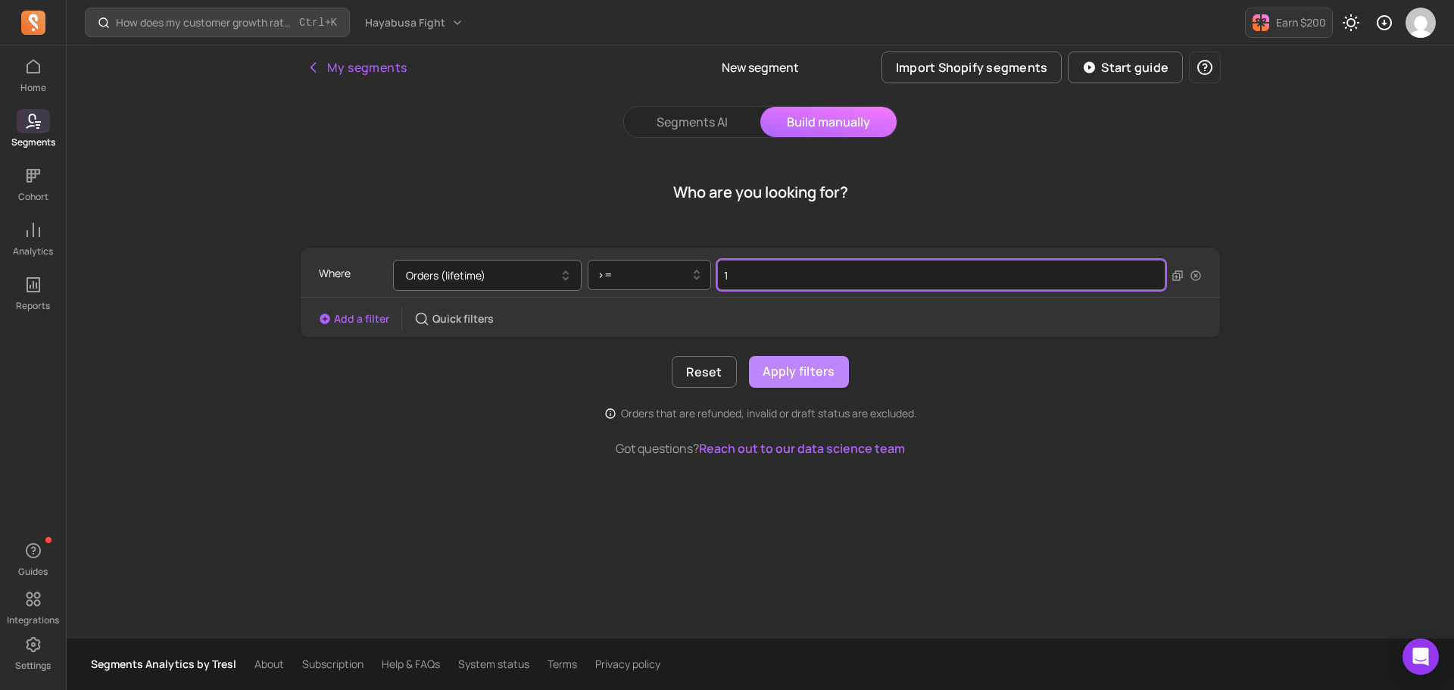
type input "1"
click at [774, 372] on button "Apply filters" at bounding box center [799, 372] width 100 height 32
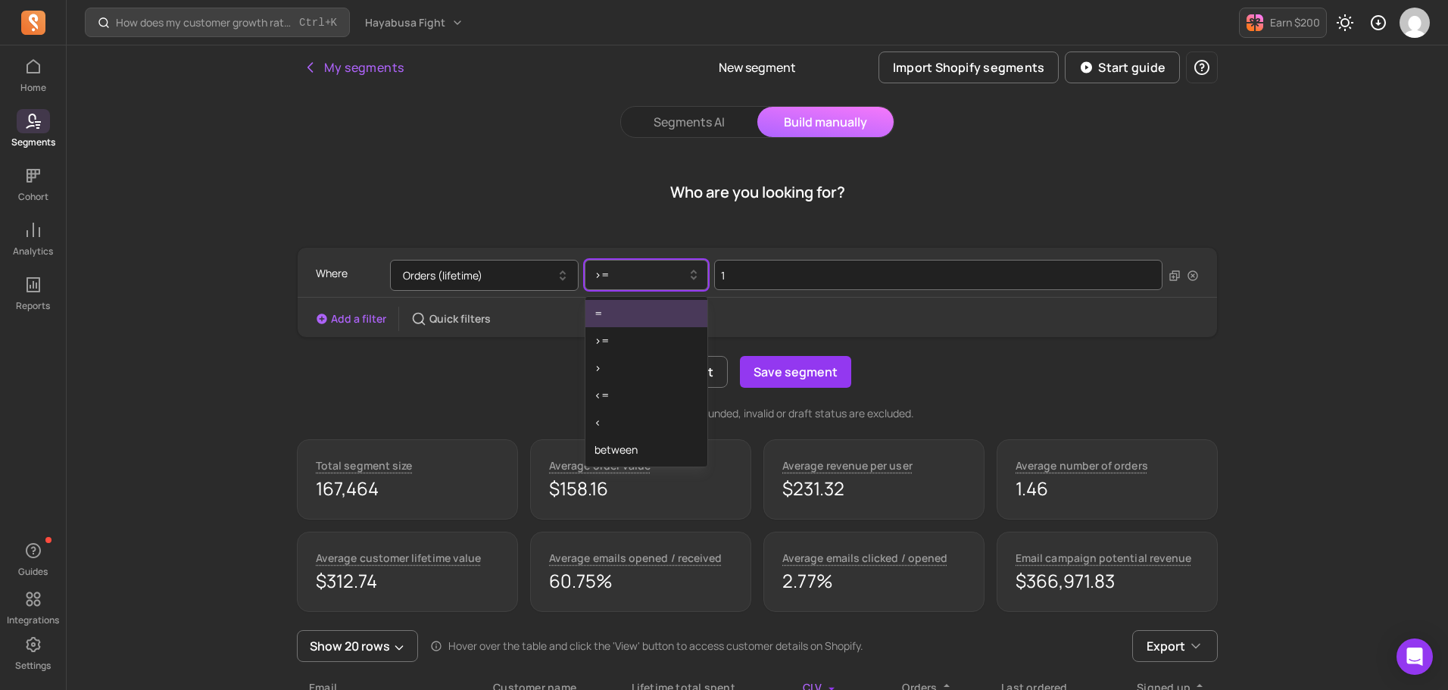
click at [678, 270] on div at bounding box center [640, 275] width 92 height 18
click at [644, 389] on div "<=" at bounding box center [646, 395] width 122 height 27
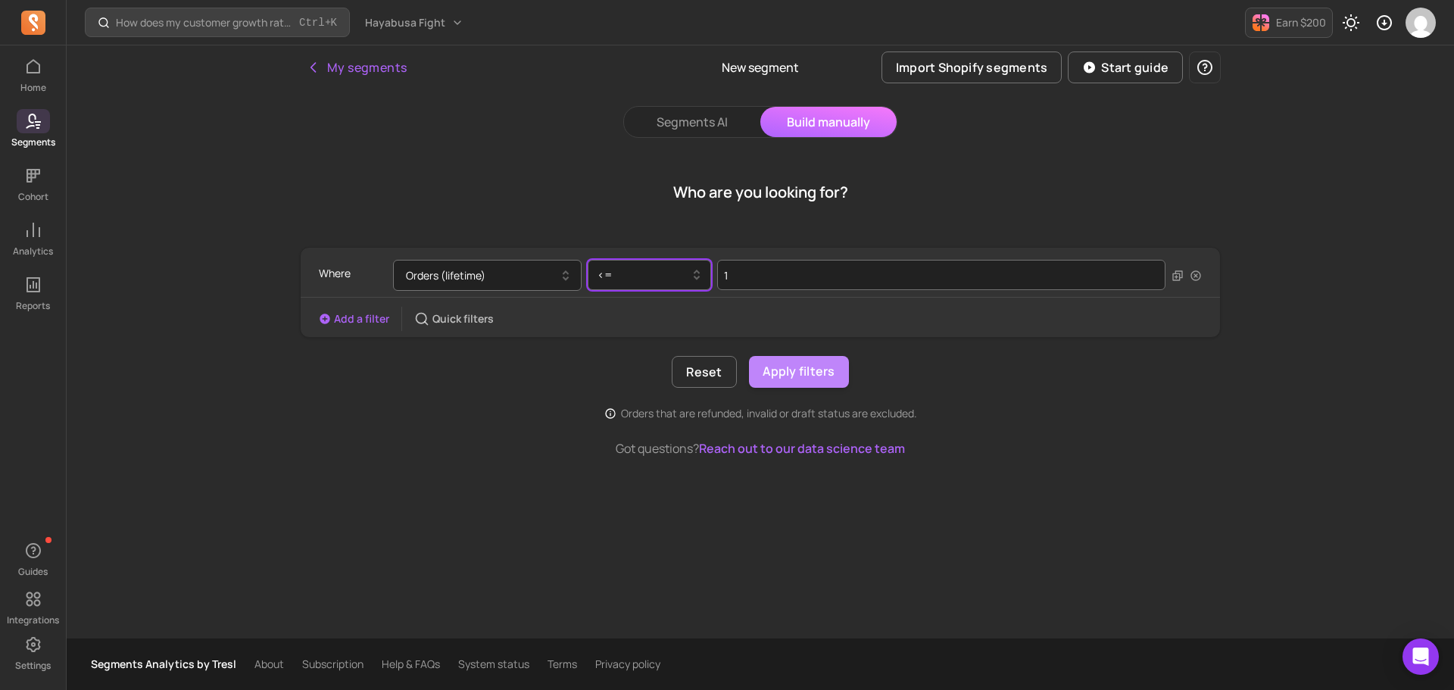
click at [815, 370] on button "Apply filters" at bounding box center [799, 372] width 100 height 32
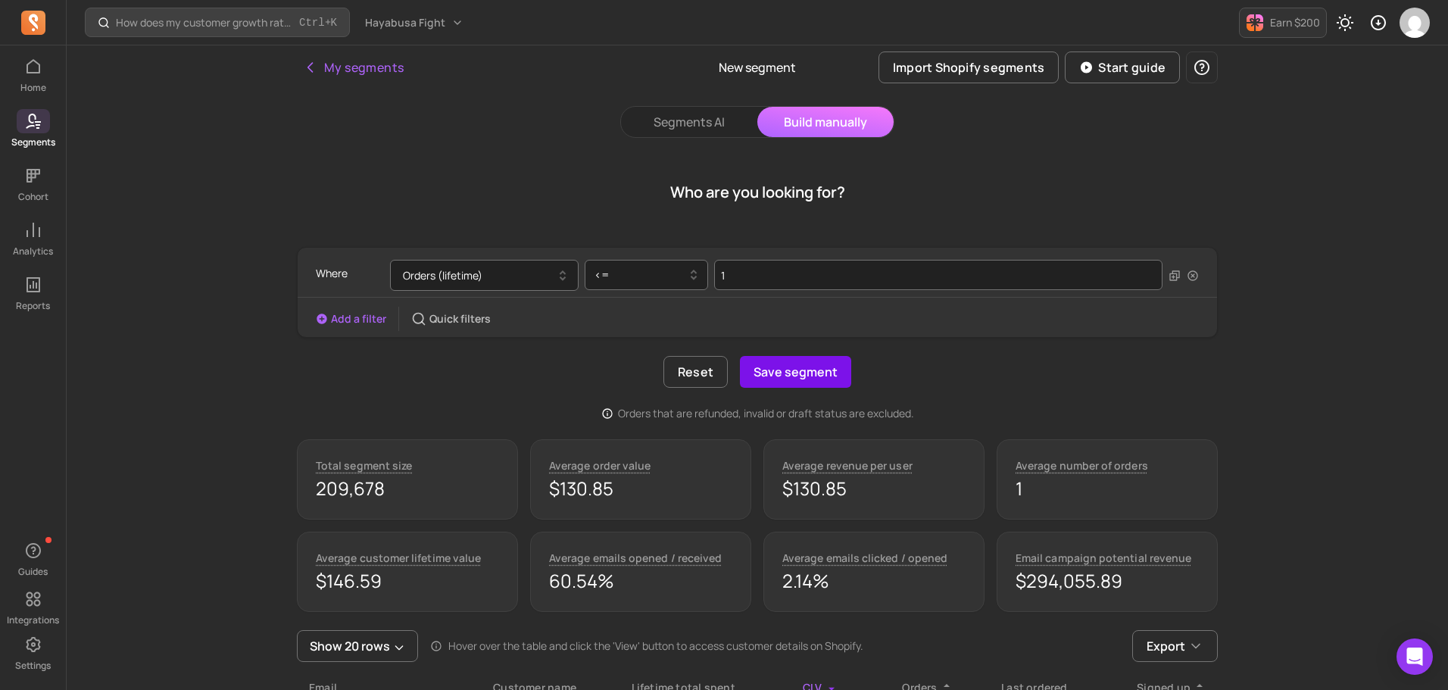
click at [815, 368] on button "Save segment" at bounding box center [795, 372] width 111 height 32
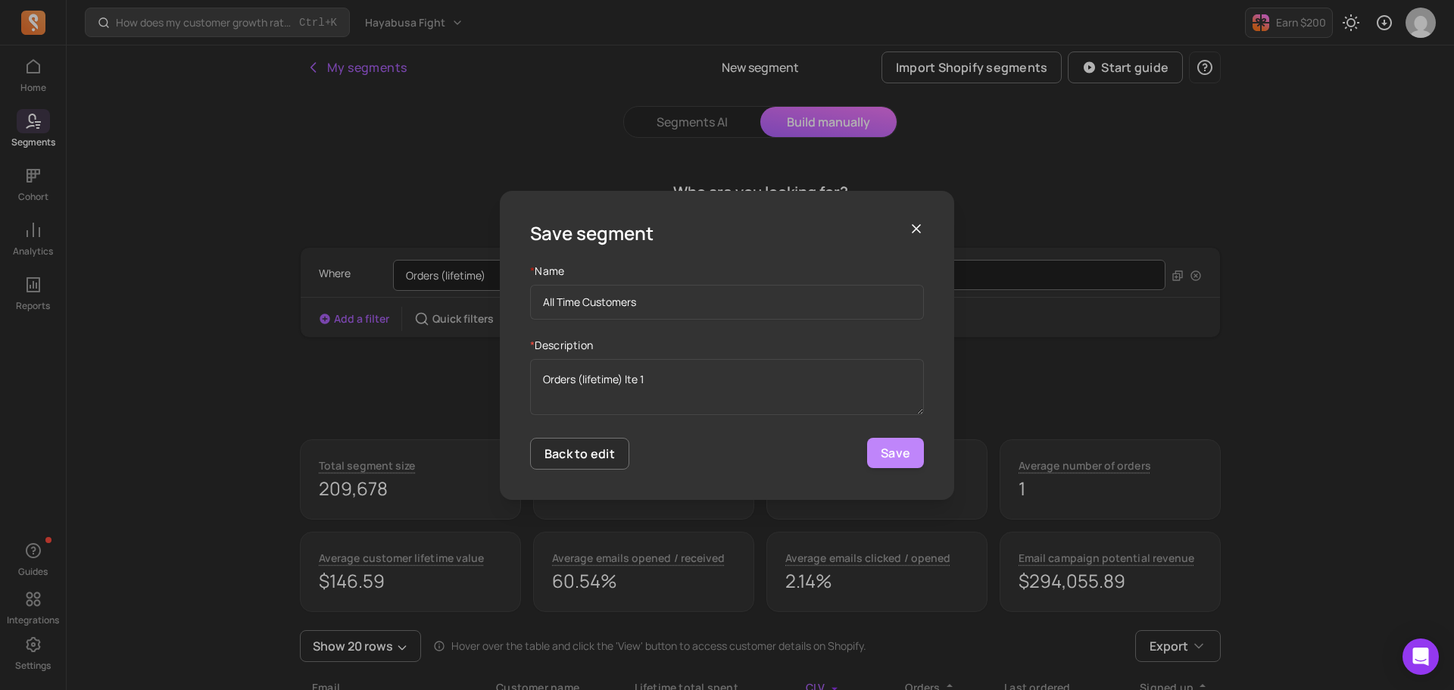
type input "All Time Customers"
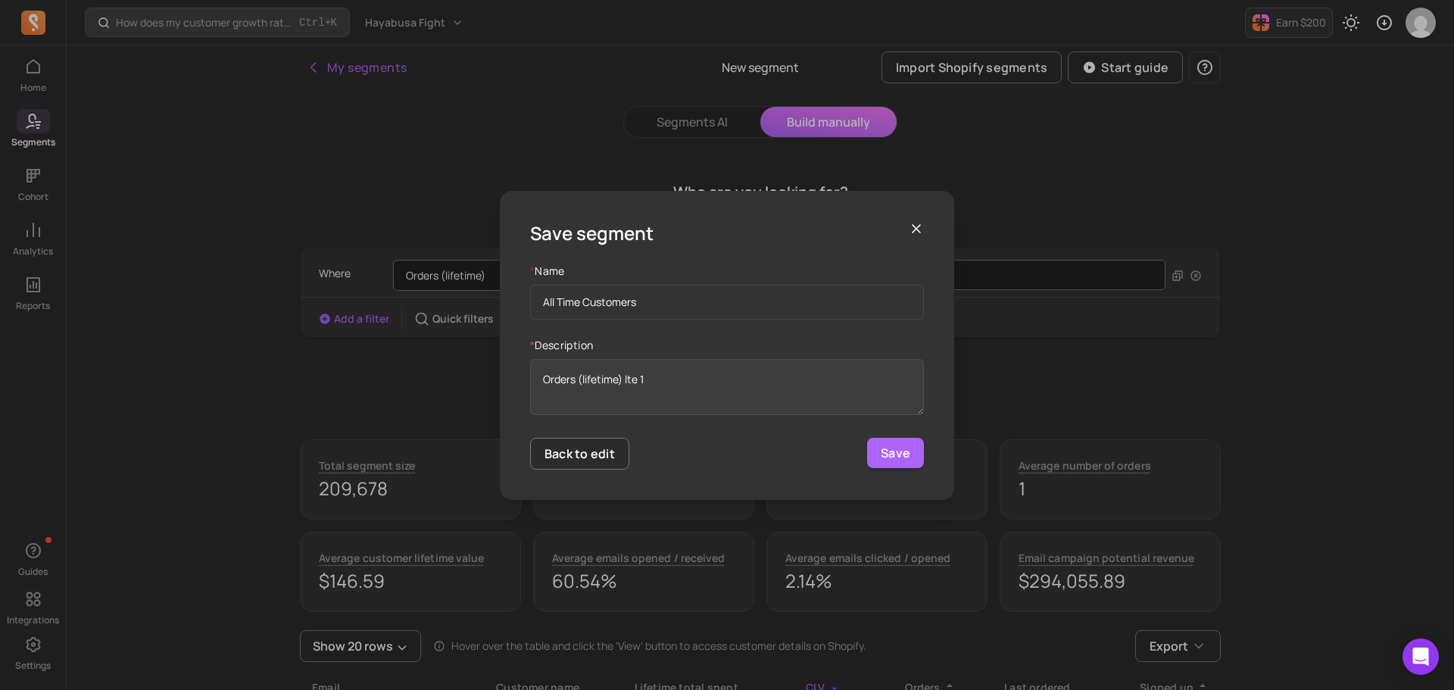
drag, startPoint x: 879, startPoint y: 460, endPoint x: 640, endPoint y: 391, distance: 249.0
click at [640, 391] on form "* Name All Time Customers * Description Orders (lifetime) lte 1 Back to edit Sa…" at bounding box center [727, 366] width 394 height 206
click at [640, 390] on textarea "Orders (lifetime) lte 1" at bounding box center [727, 387] width 394 height 56
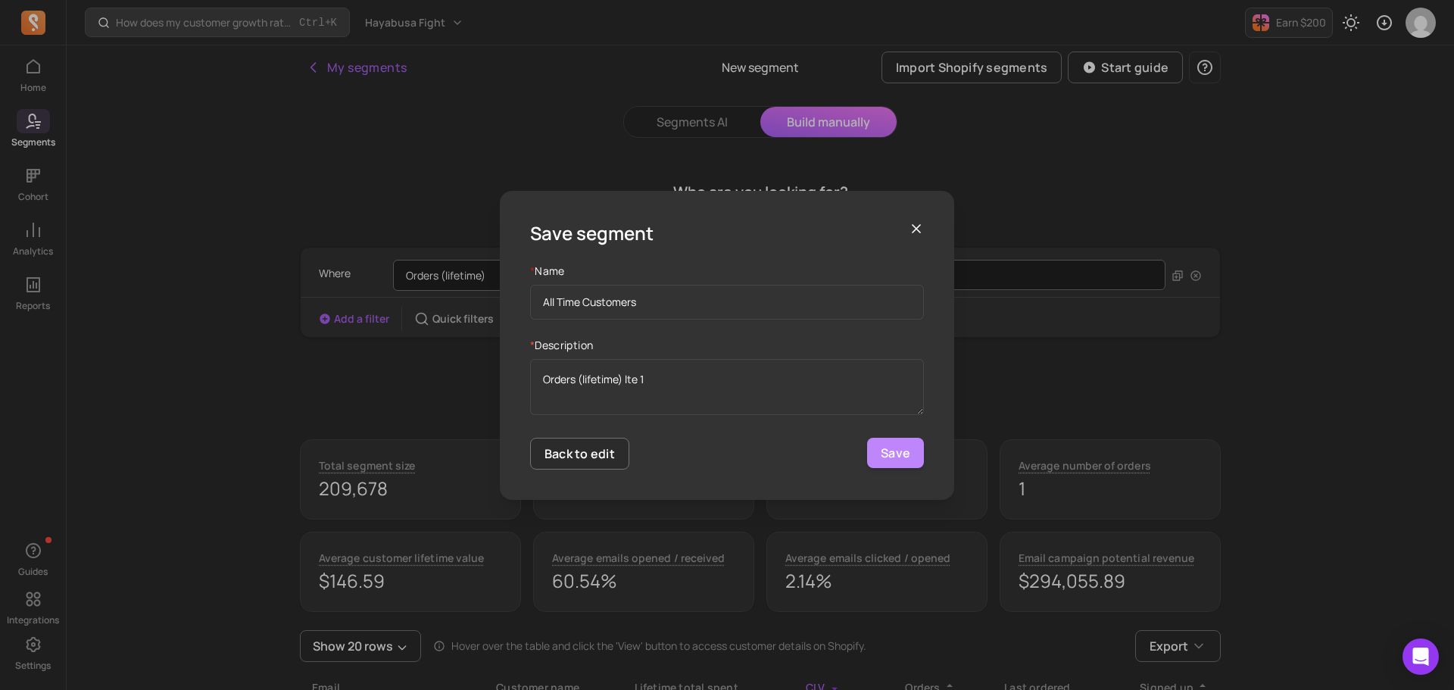
click at [908, 457] on button "Save" at bounding box center [895, 453] width 57 height 30
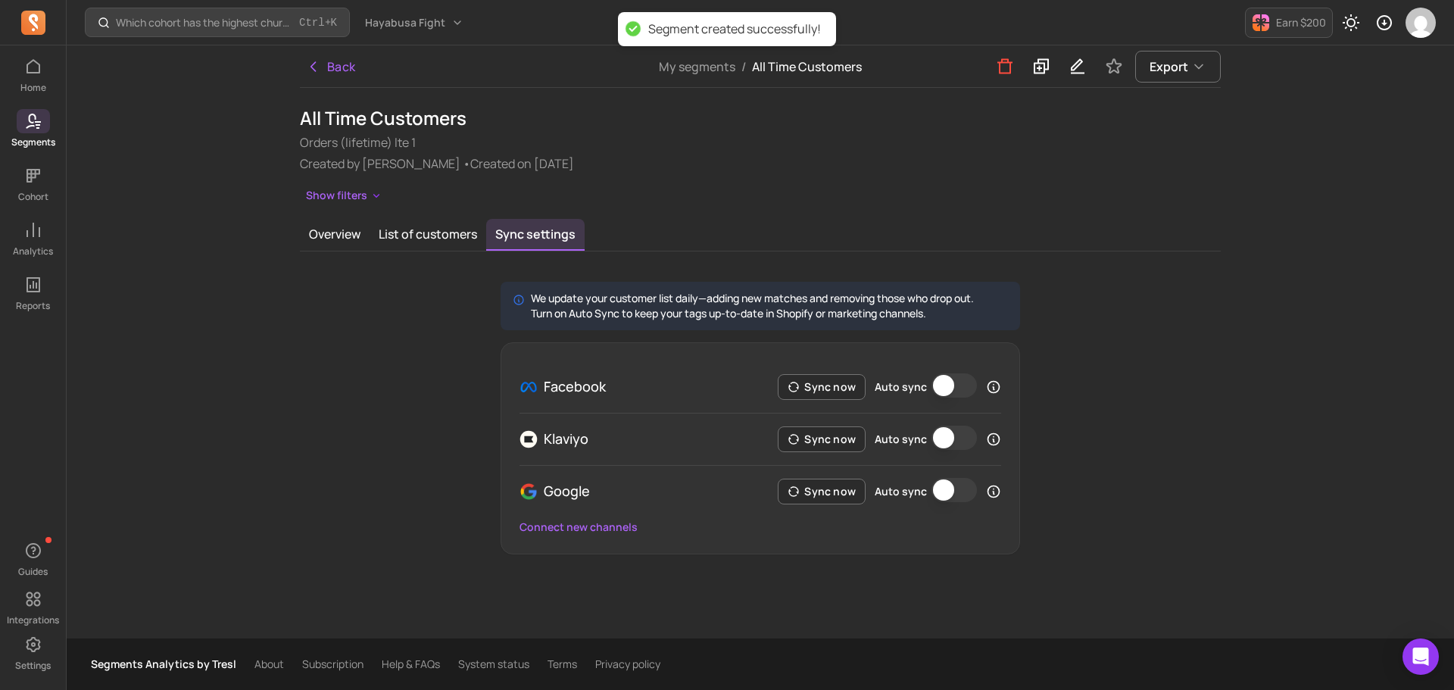
click at [940, 485] on button "Auto sync" at bounding box center [953, 490] width 45 height 24
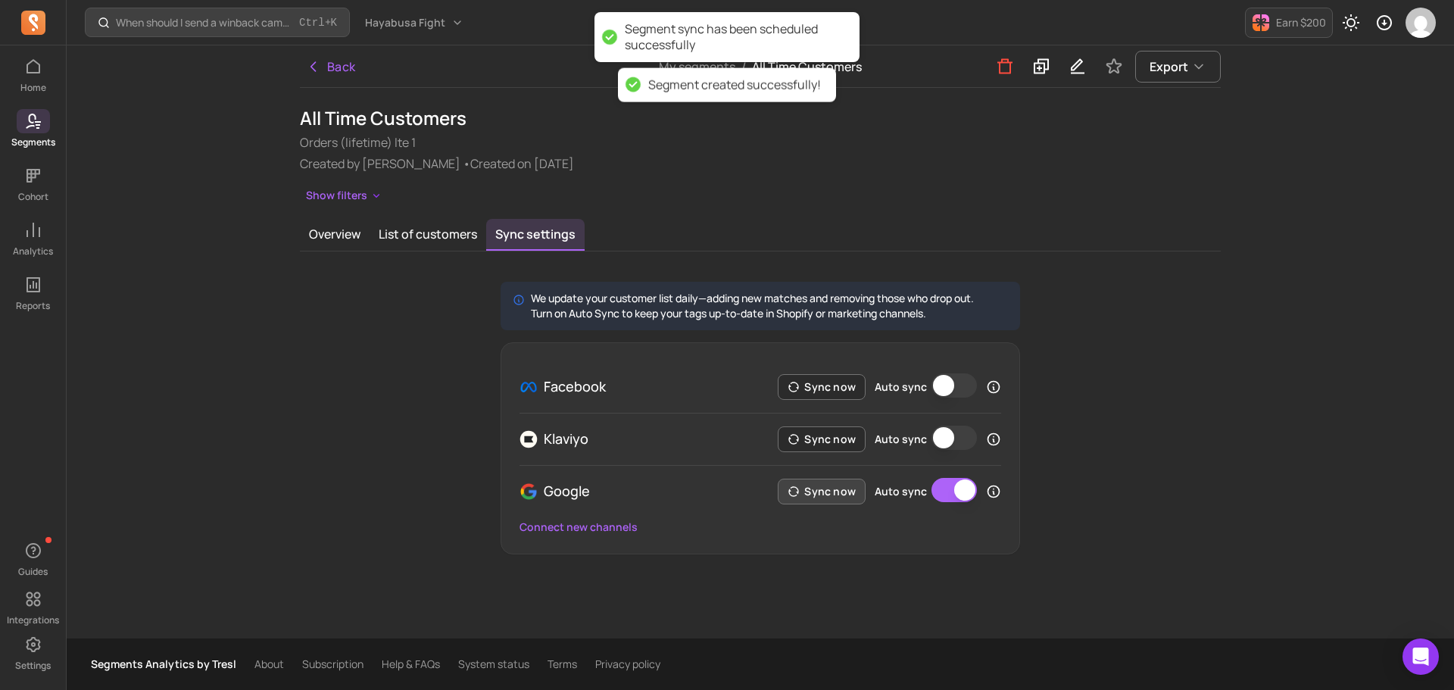
click at [833, 494] on button "Sync now" at bounding box center [822, 491] width 88 height 26
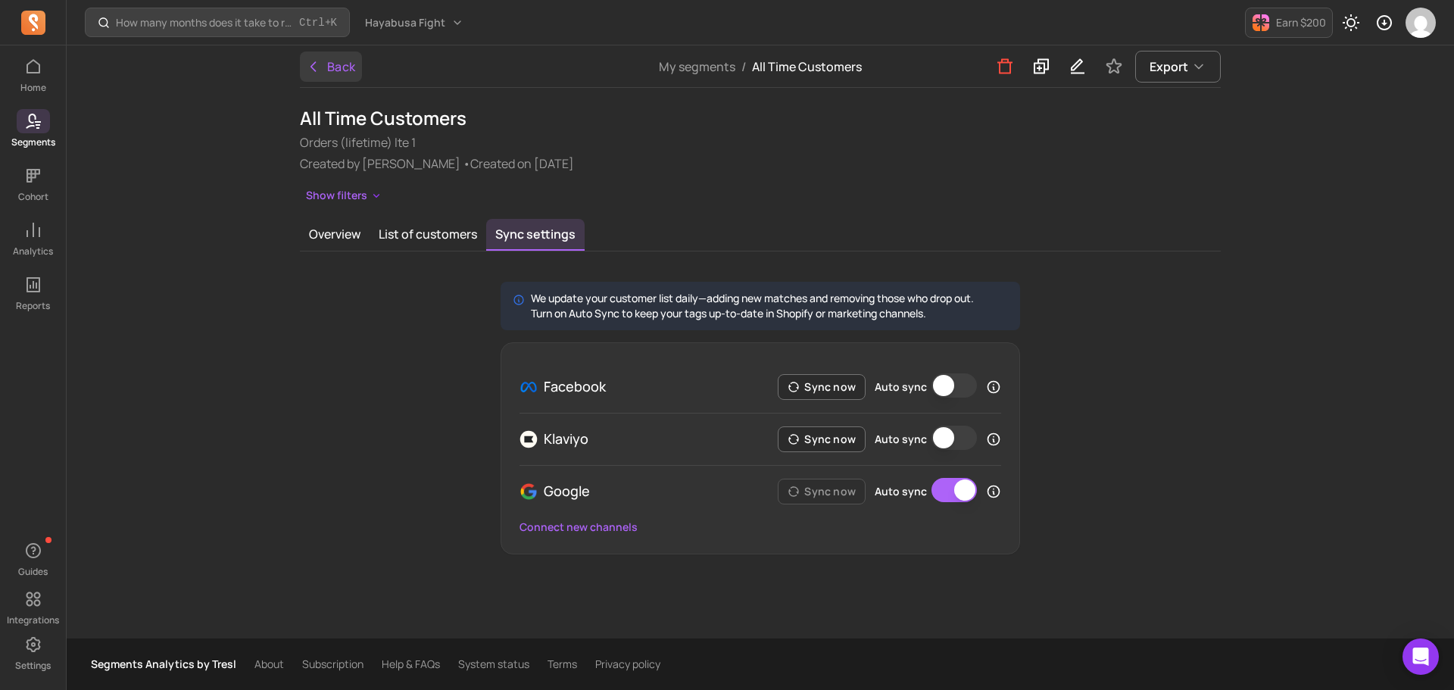
click at [321, 67] on button "Back" at bounding box center [331, 66] width 62 height 30
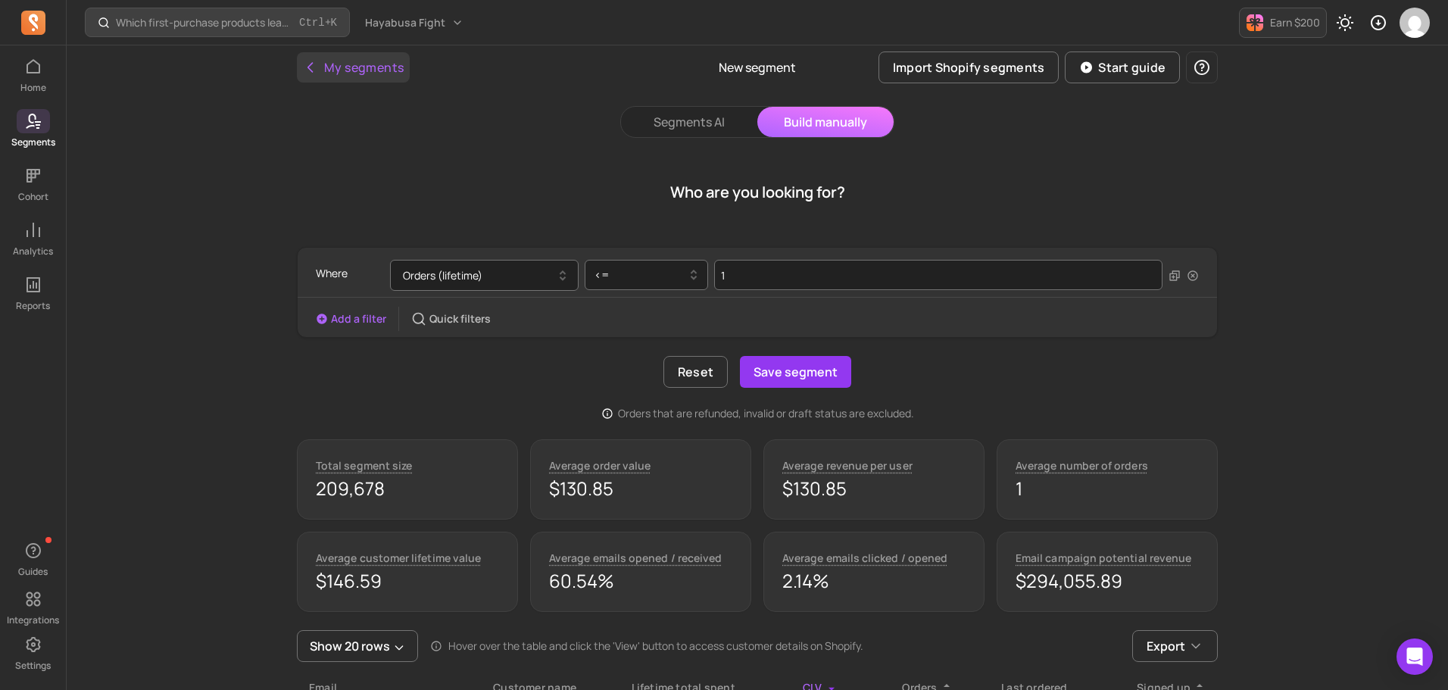
click at [357, 73] on button "My segments" at bounding box center [353, 67] width 113 height 30
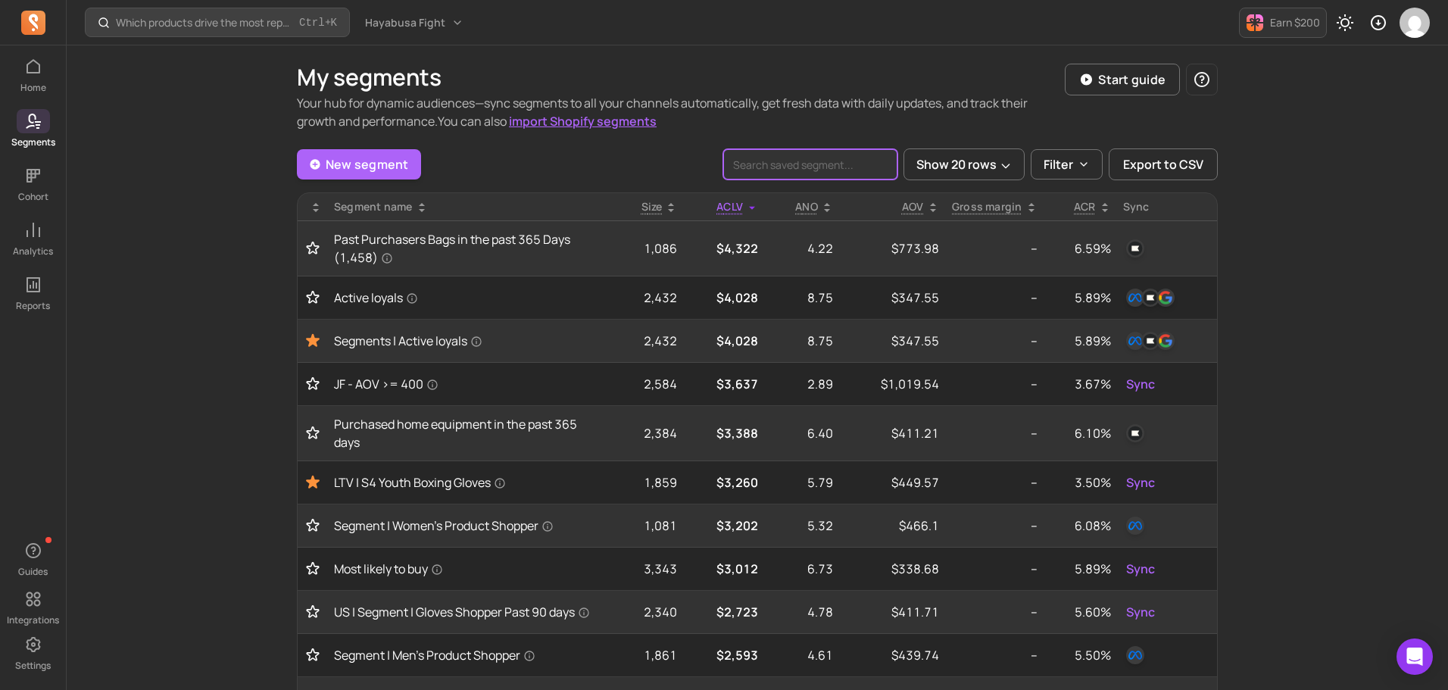
click at [773, 176] on input "search" at bounding box center [810, 164] width 174 height 30
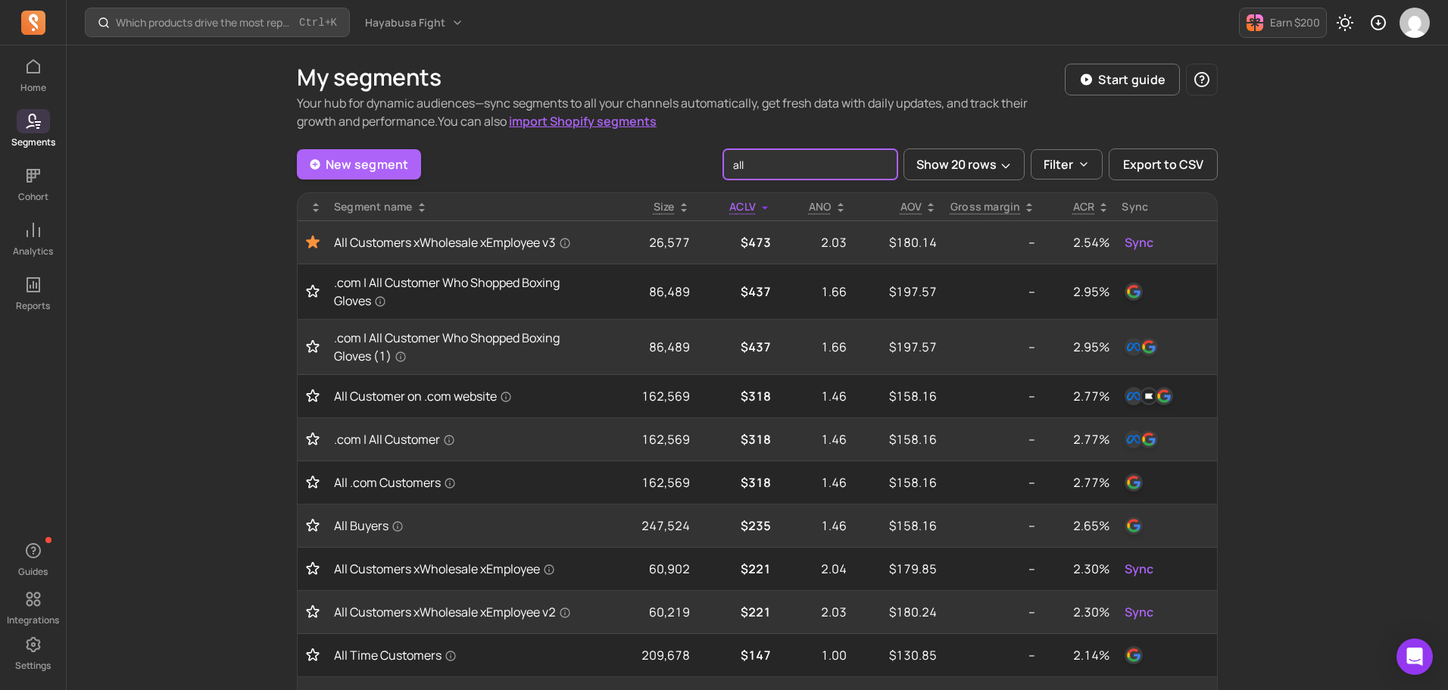
type input "all"
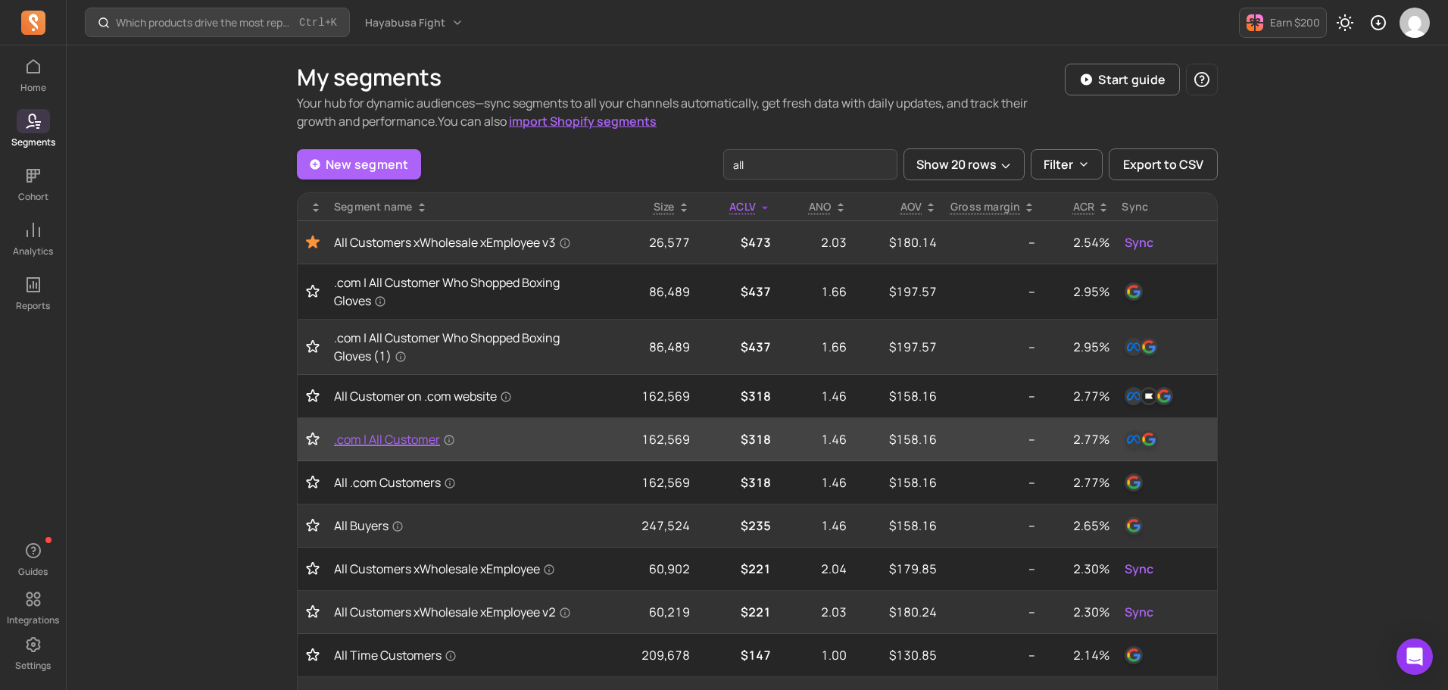
click at [385, 439] on span ".com | All Customer" at bounding box center [394, 439] width 121 height 18
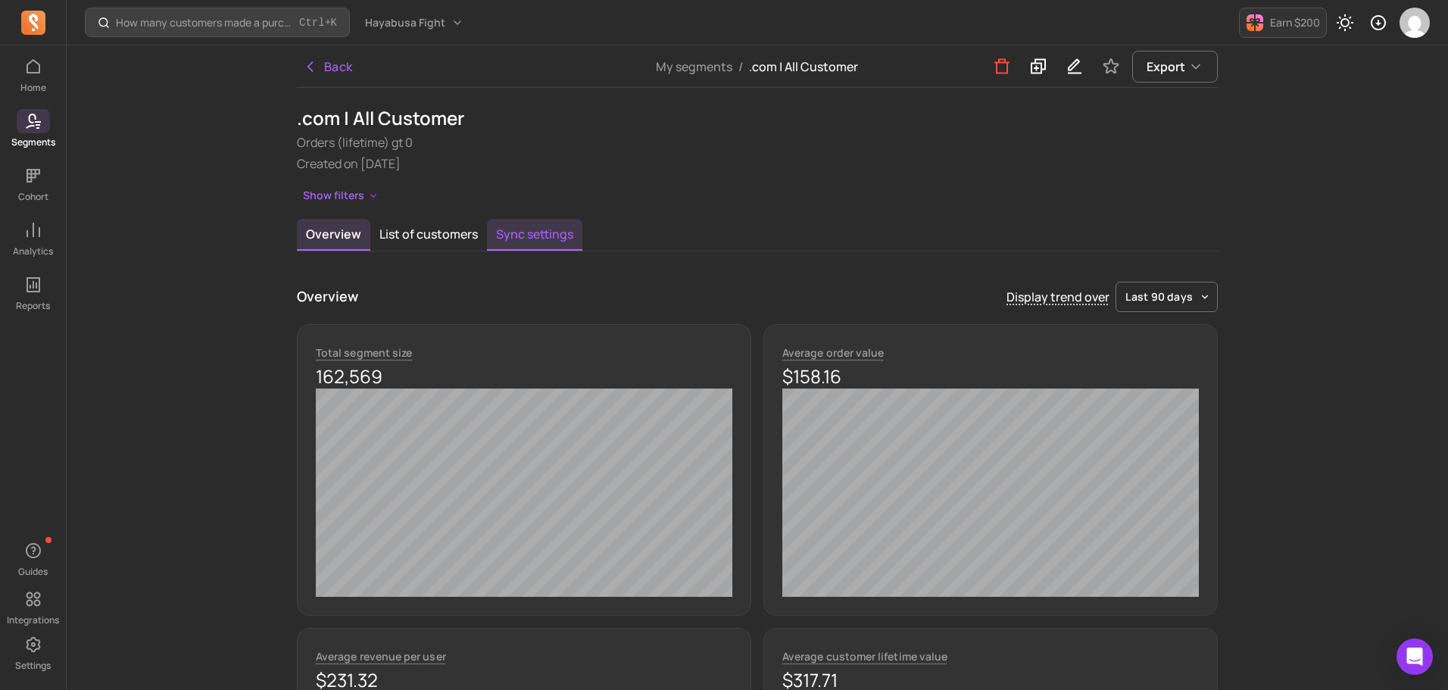
click at [513, 232] on button "Sync settings" at bounding box center [534, 235] width 95 height 32
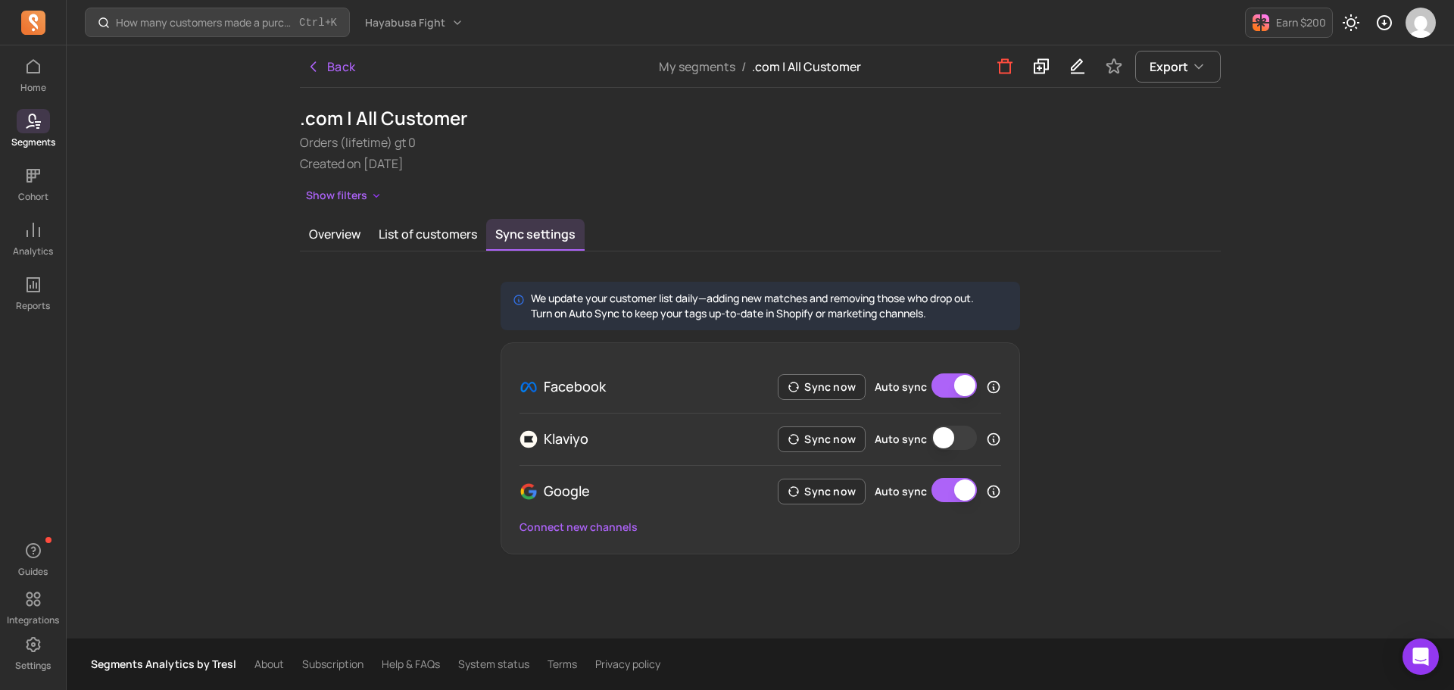
click at [810, 504] on div "Sync now Auto sync" at bounding box center [889, 491] width 223 height 27
click at [815, 493] on button "Sync now" at bounding box center [822, 491] width 88 height 26
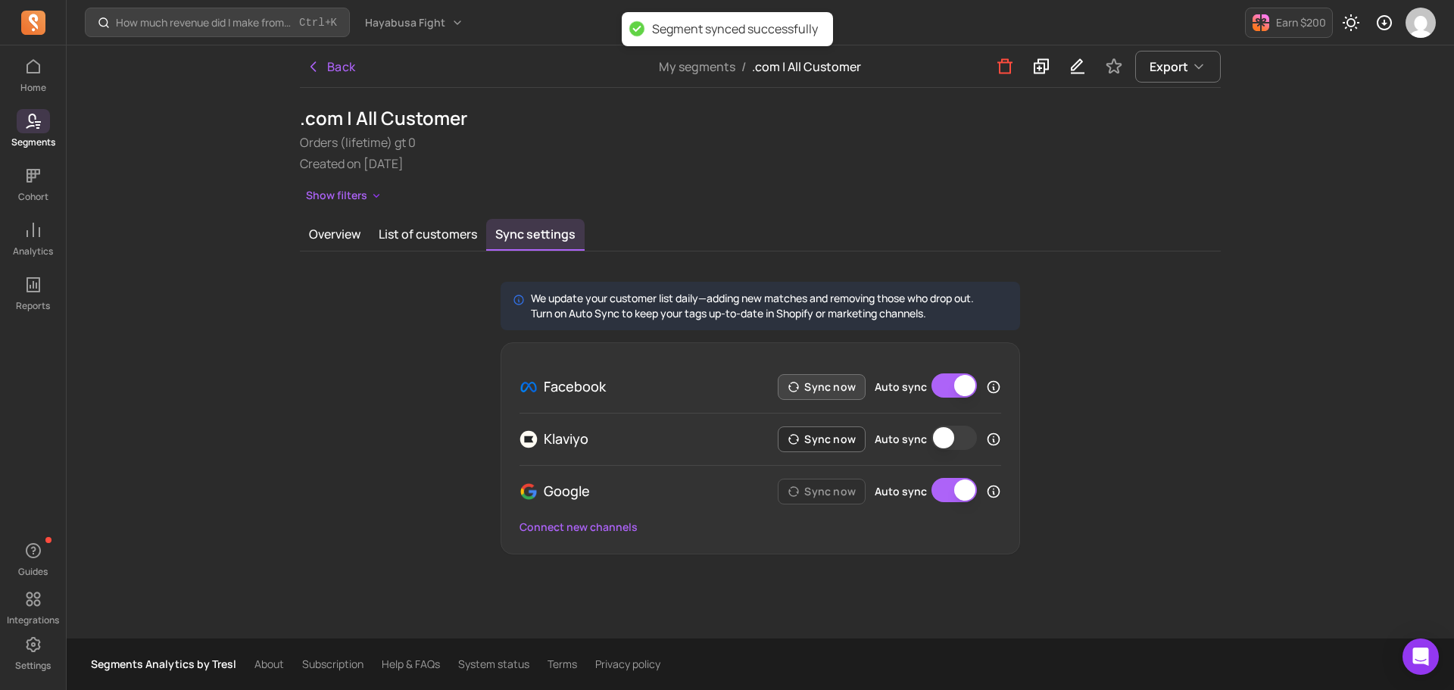
click at [812, 386] on button "Sync now" at bounding box center [822, 387] width 88 height 26
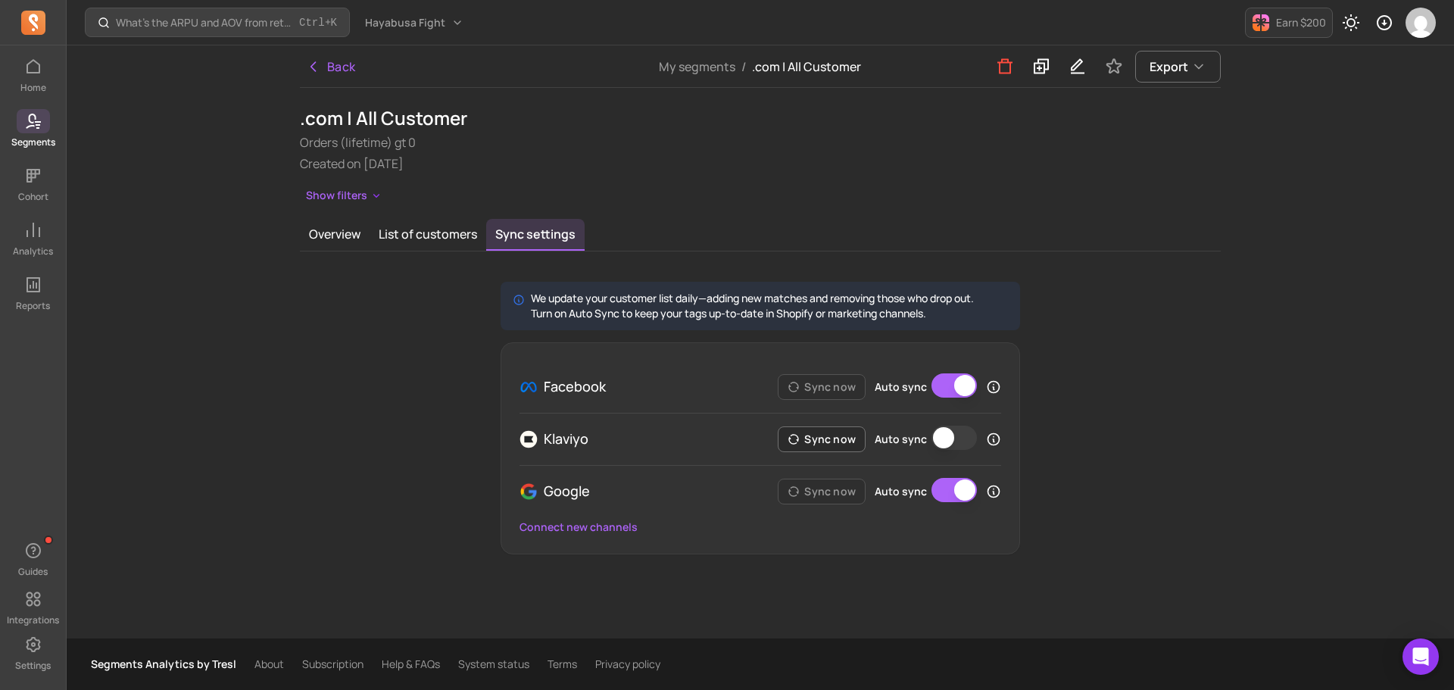
click at [40, 123] on icon at bounding box center [33, 121] width 18 height 18
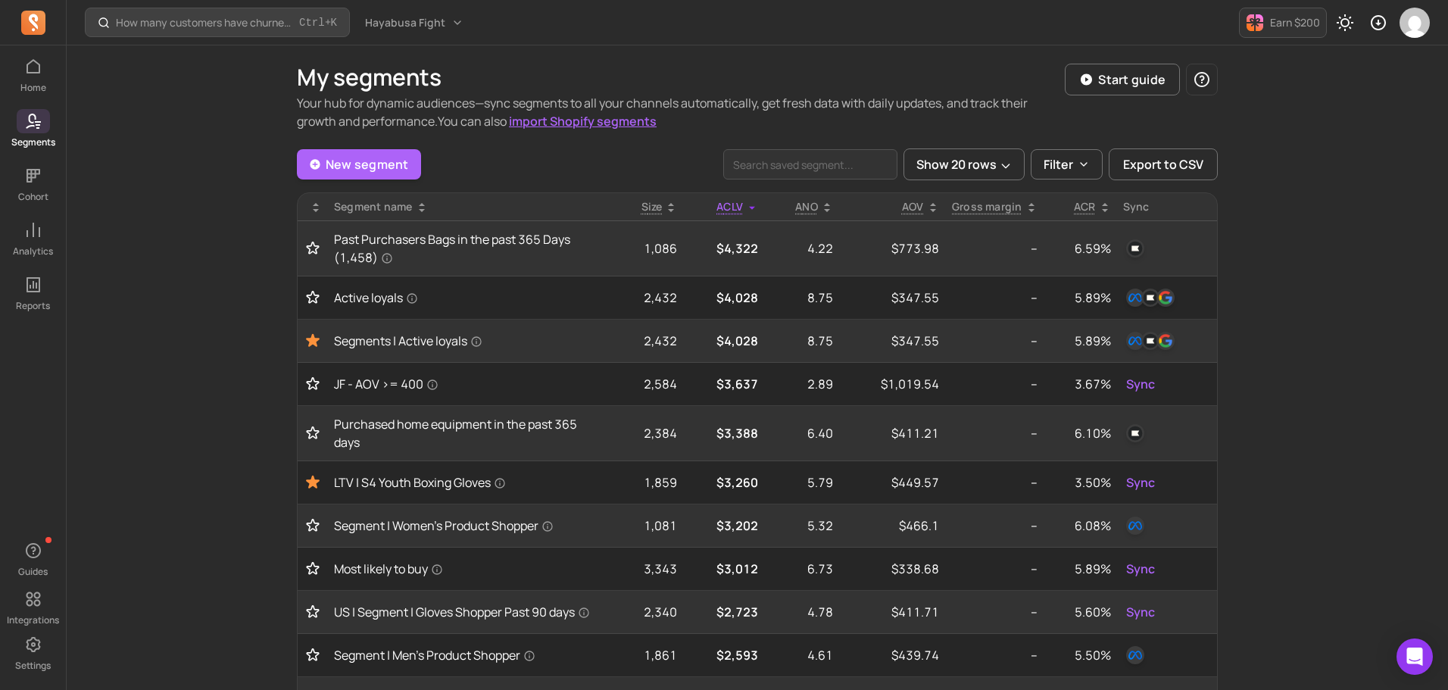
click at [1332, 362] on div "How many customers have churned? Ctrl + K Hayabusa Fight Earn $200 My segments …" at bounding box center [757, 629] width 1381 height 1258
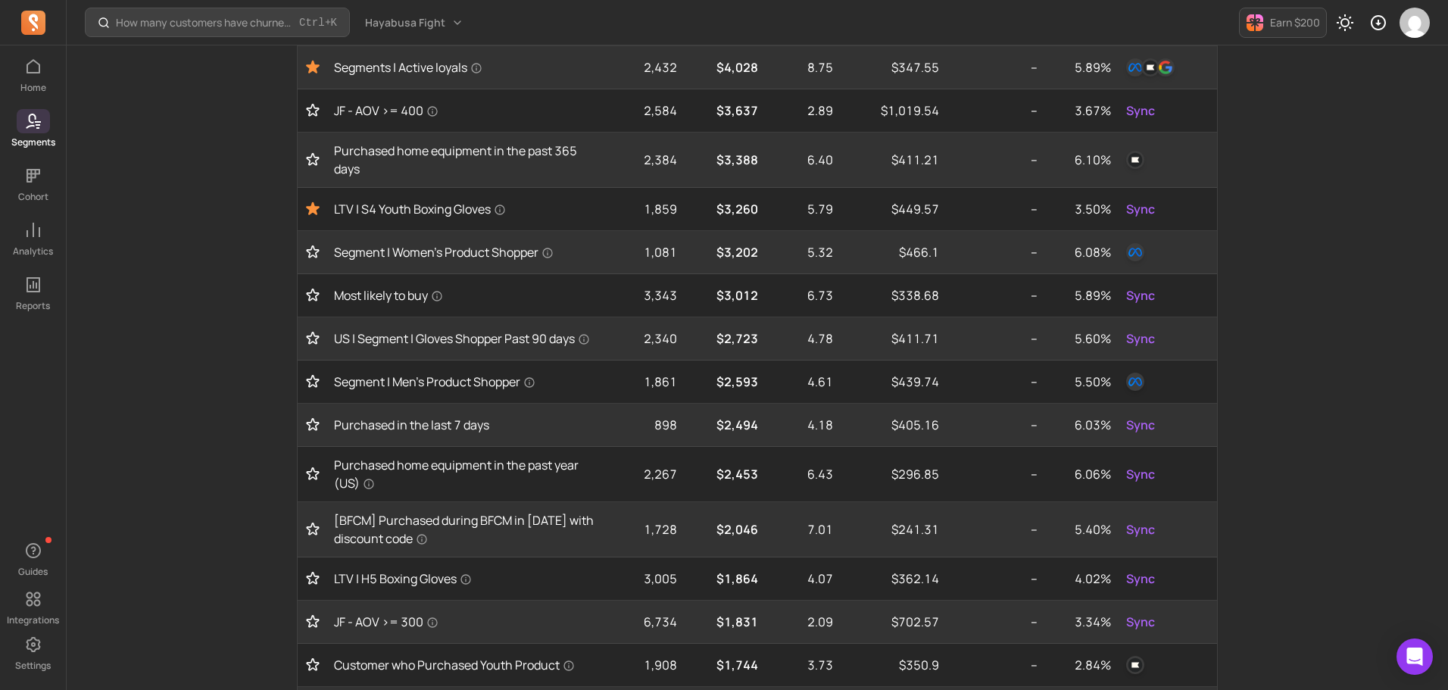
scroll to position [303, 0]
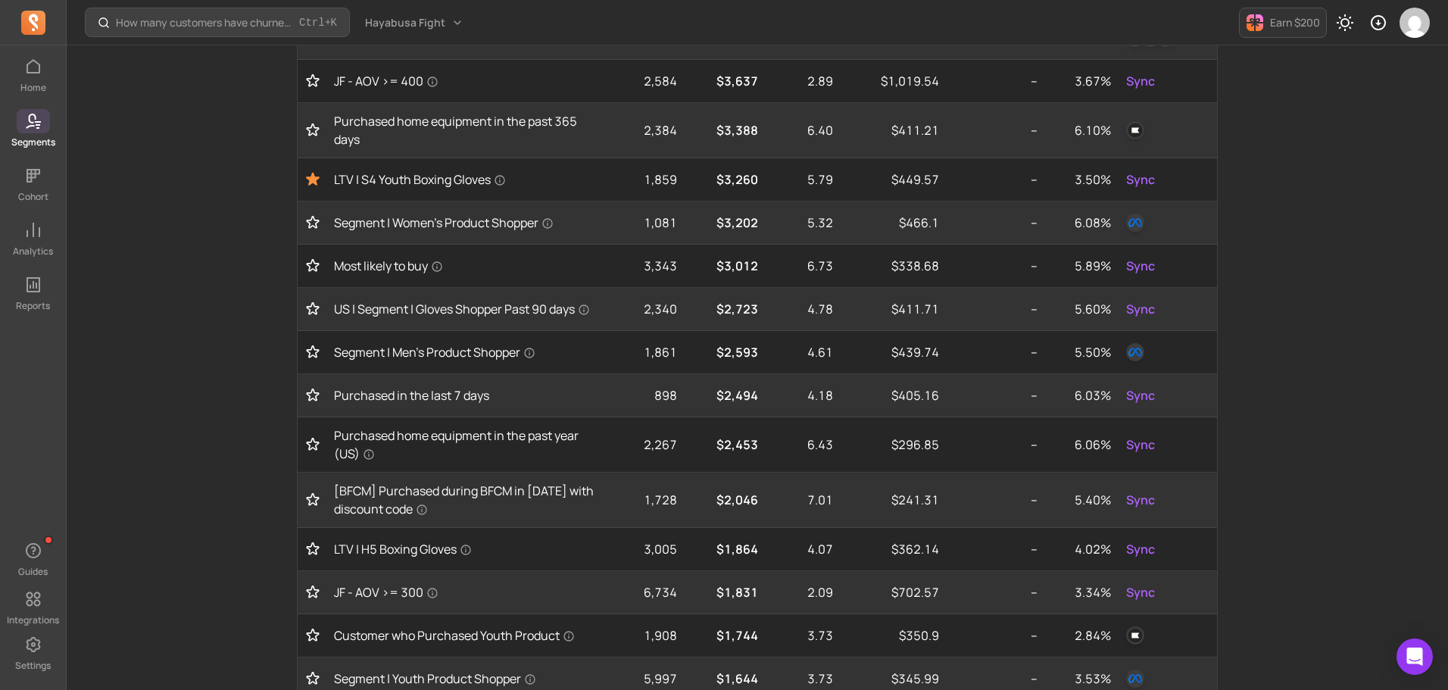
click at [36, 16] on icon at bounding box center [32, 21] width 9 height 15
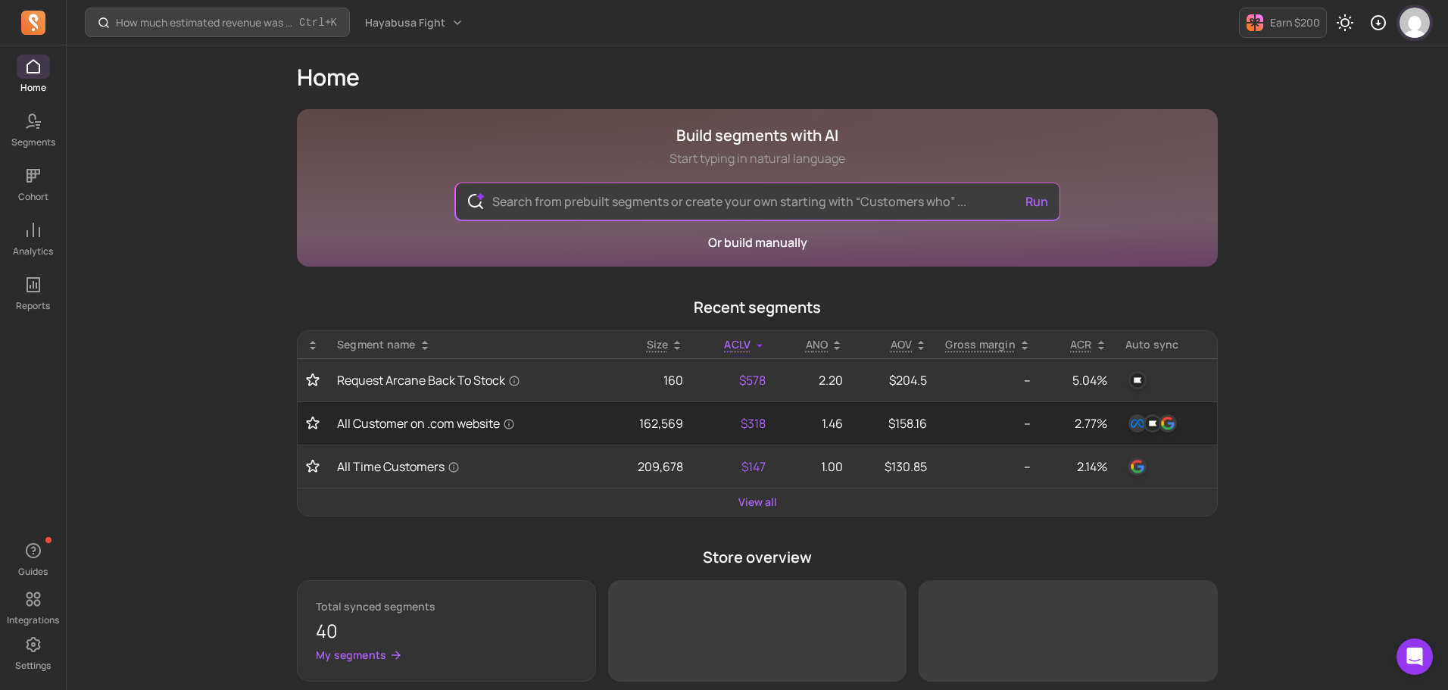
click at [1419, 26] on img "button" at bounding box center [1414, 23] width 30 height 30
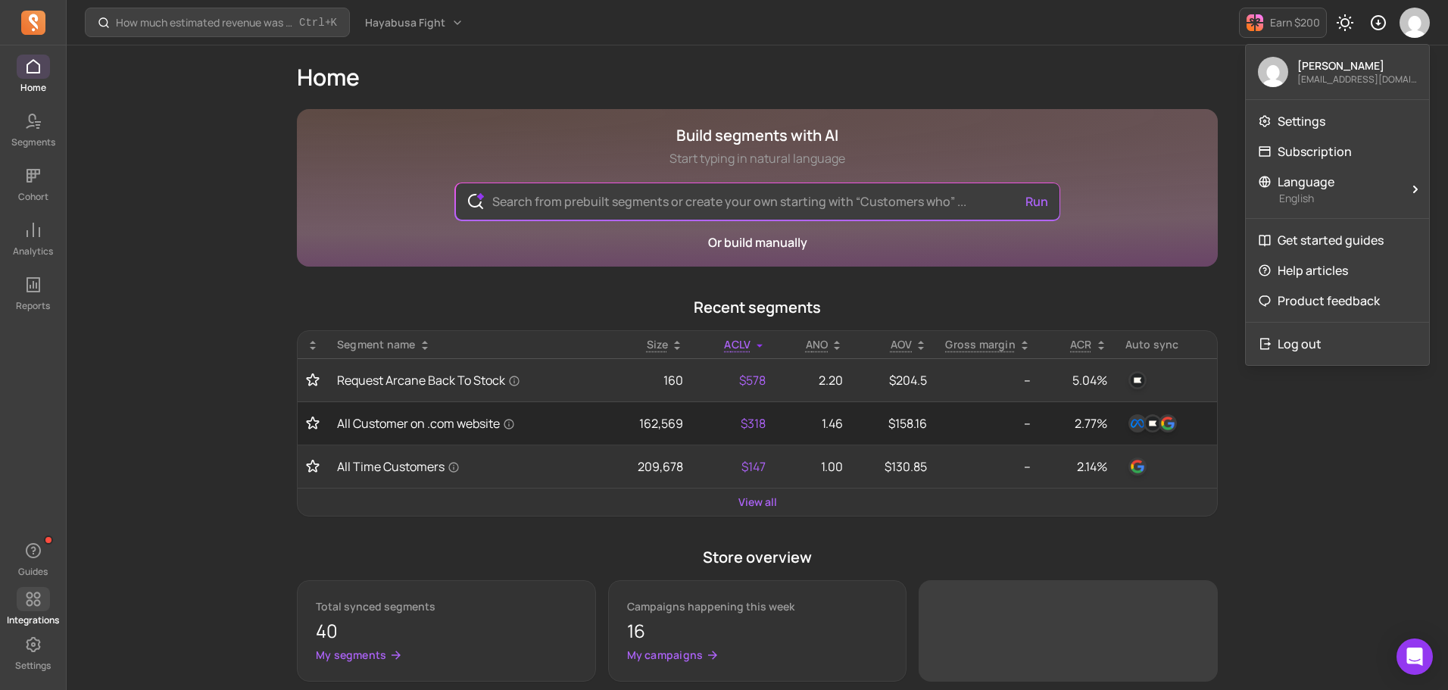
click at [38, 603] on icon at bounding box center [33, 599] width 18 height 18
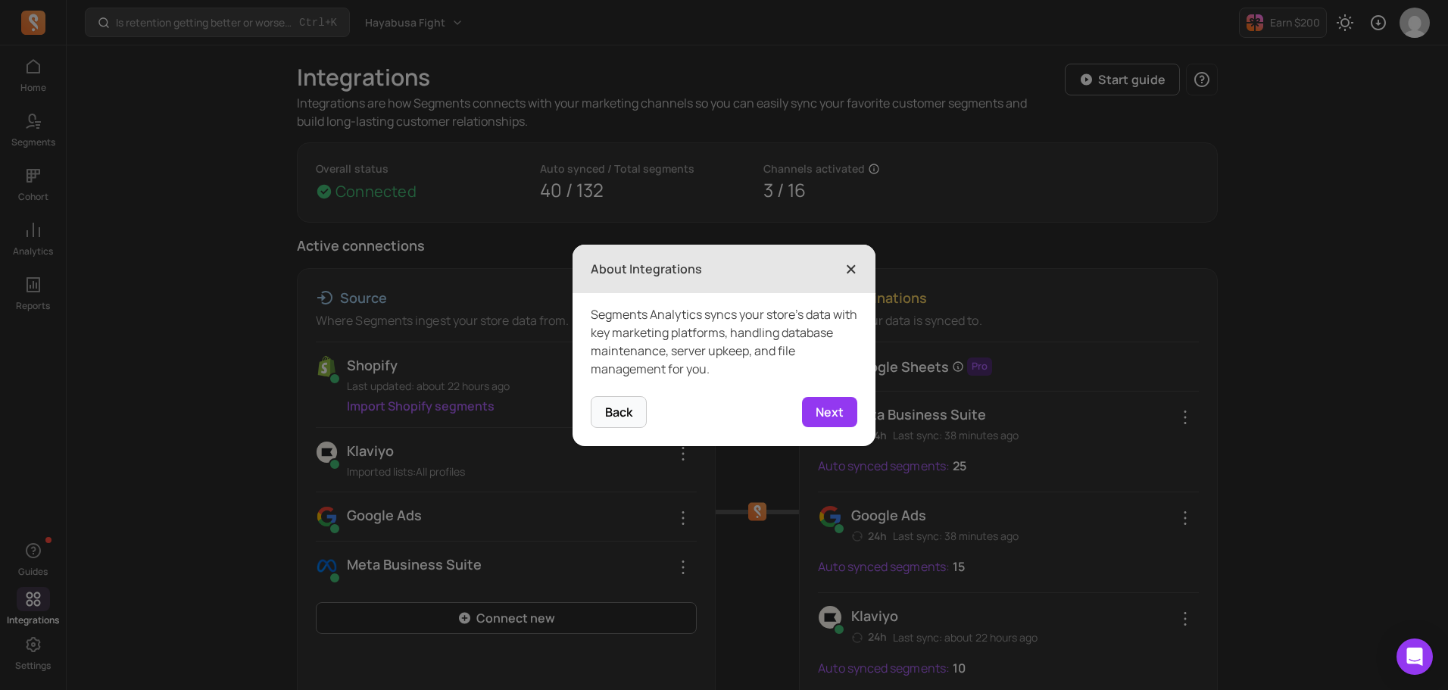
click at [847, 269] on span "×" at bounding box center [851, 268] width 12 height 33
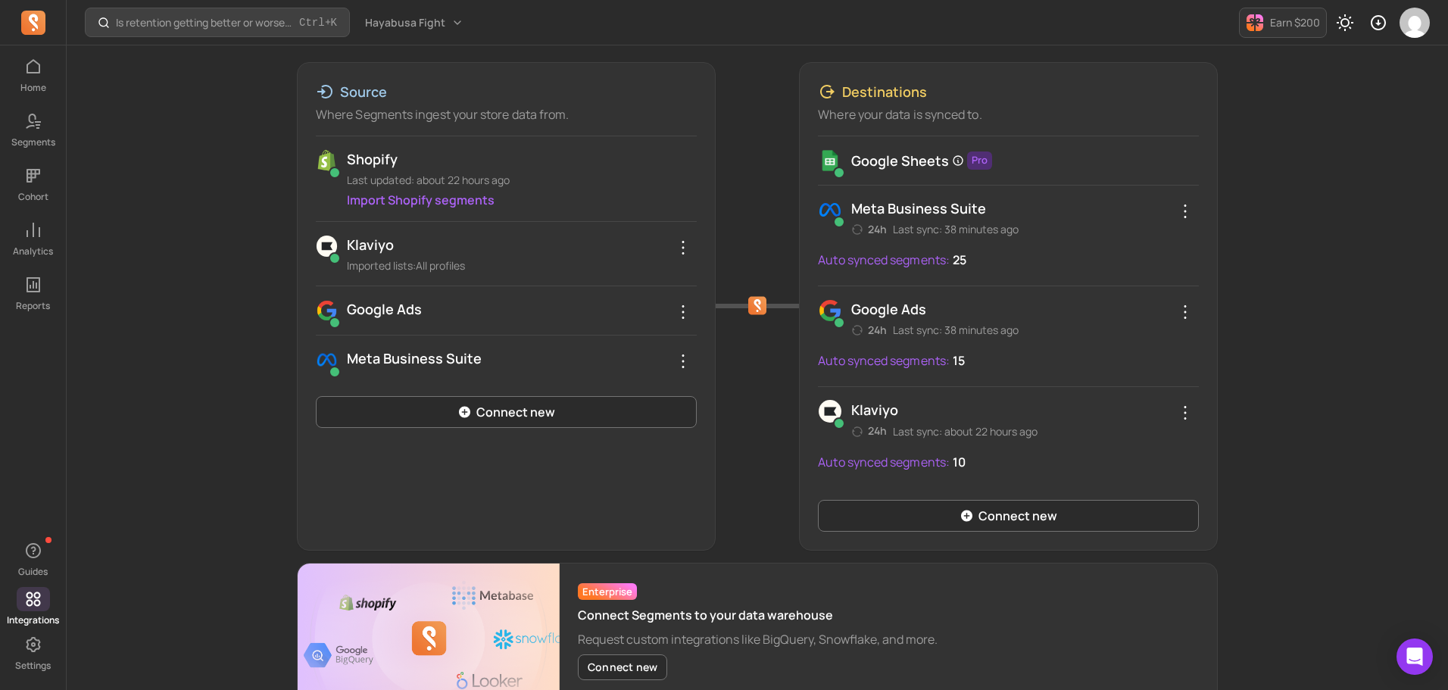
scroll to position [227, 0]
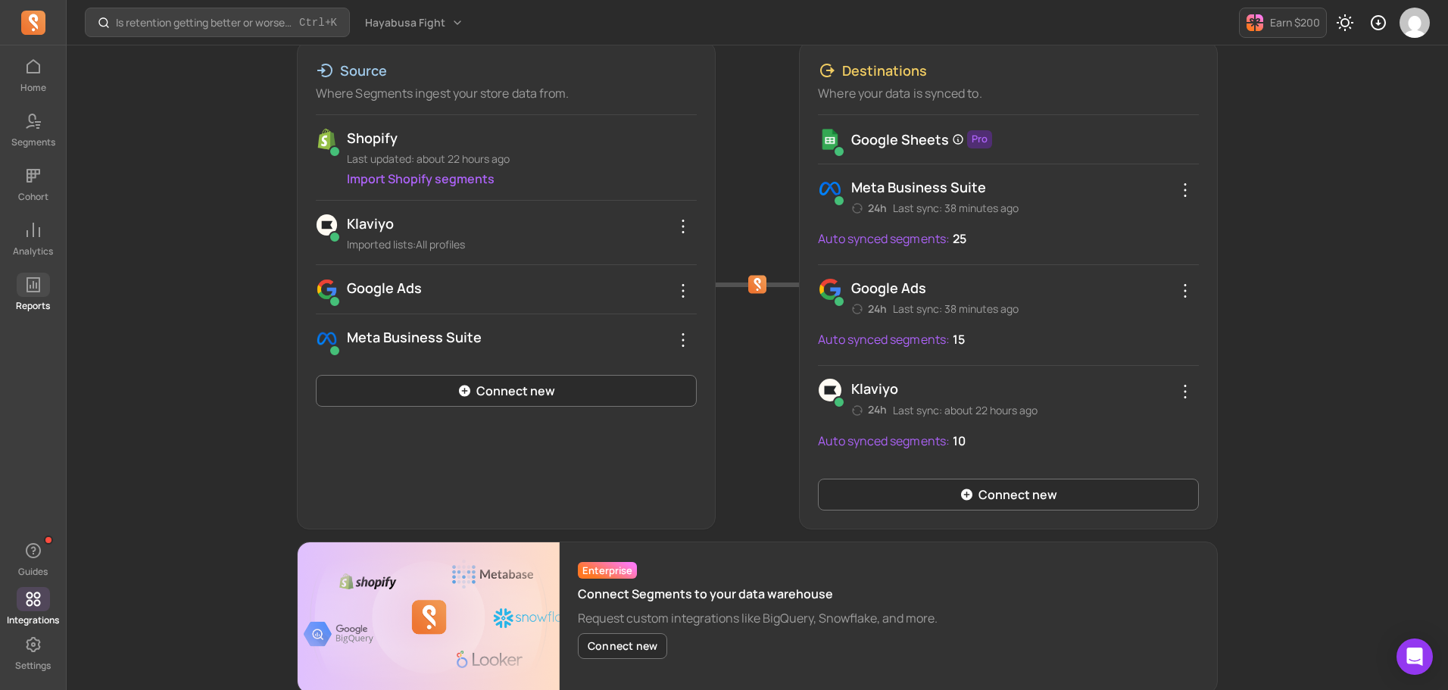
click at [40, 291] on icon at bounding box center [33, 285] width 18 height 18
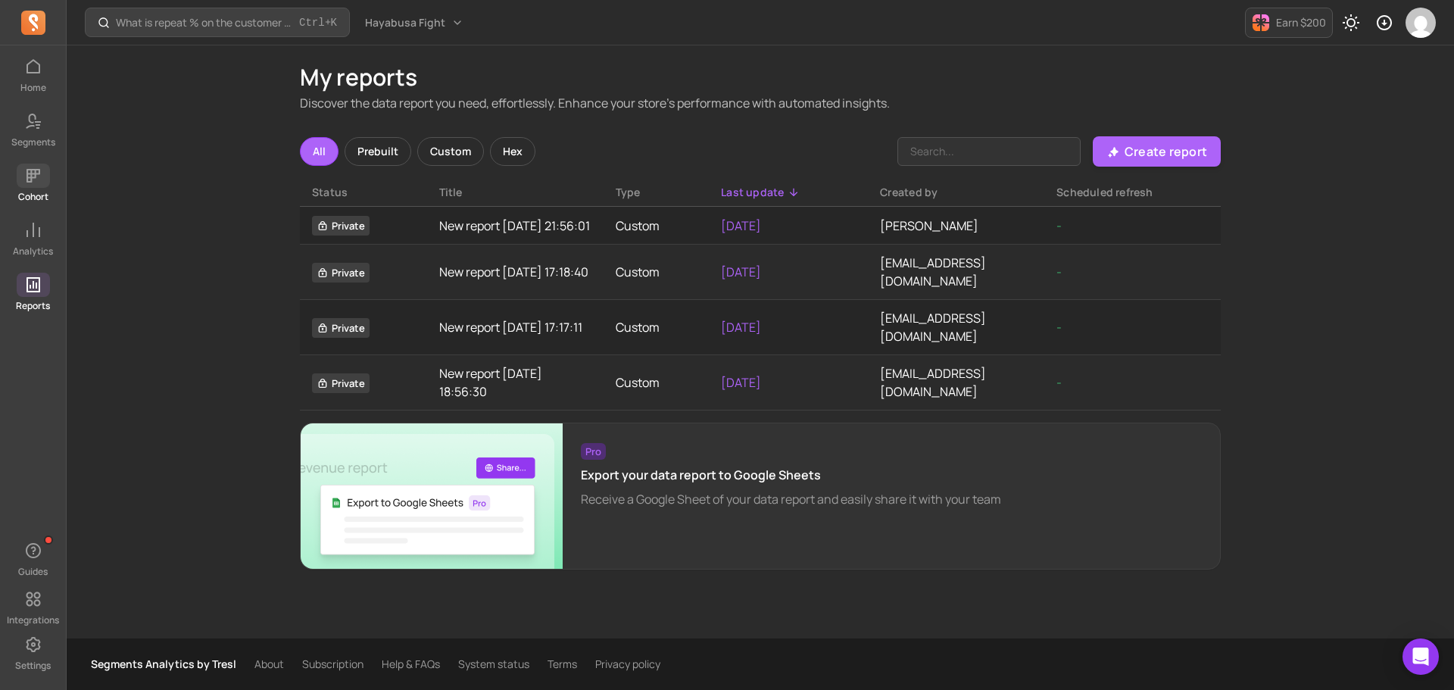
click at [30, 167] on icon at bounding box center [33, 176] width 18 height 18
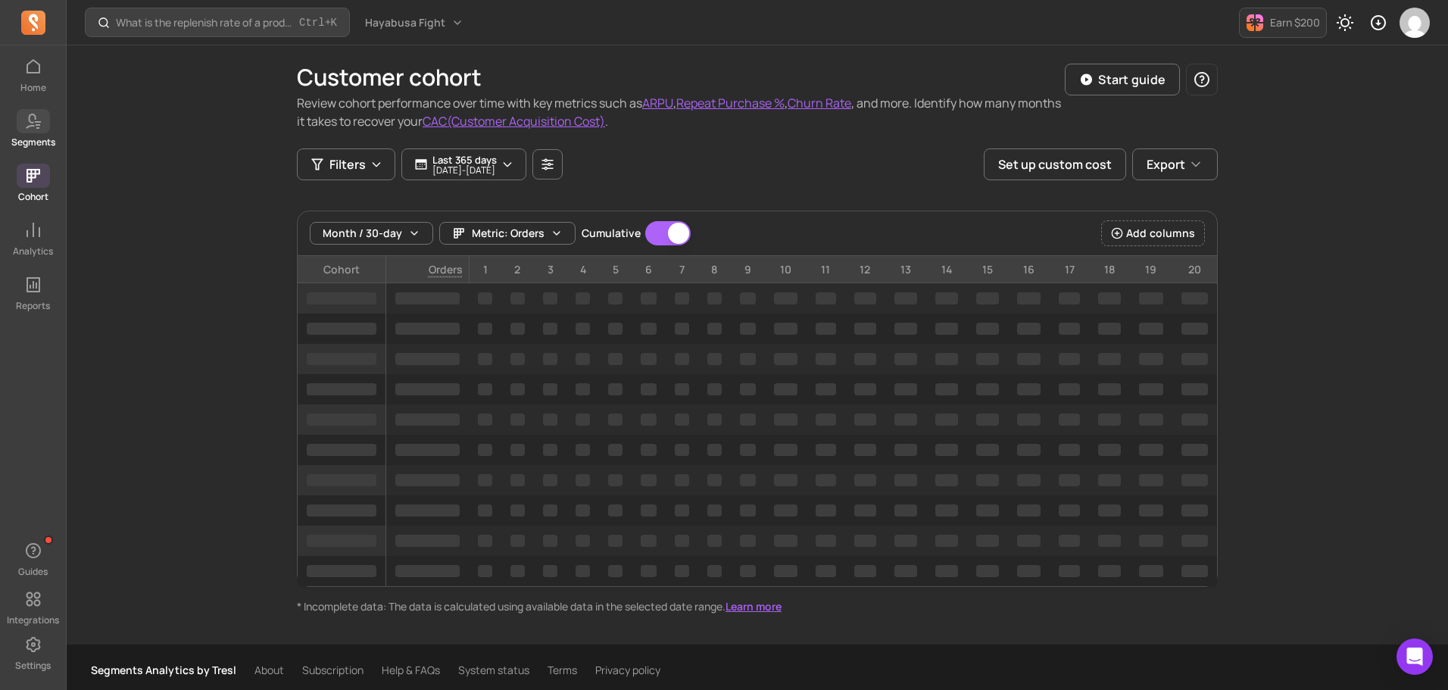
click at [33, 116] on icon at bounding box center [33, 121] width 18 height 18
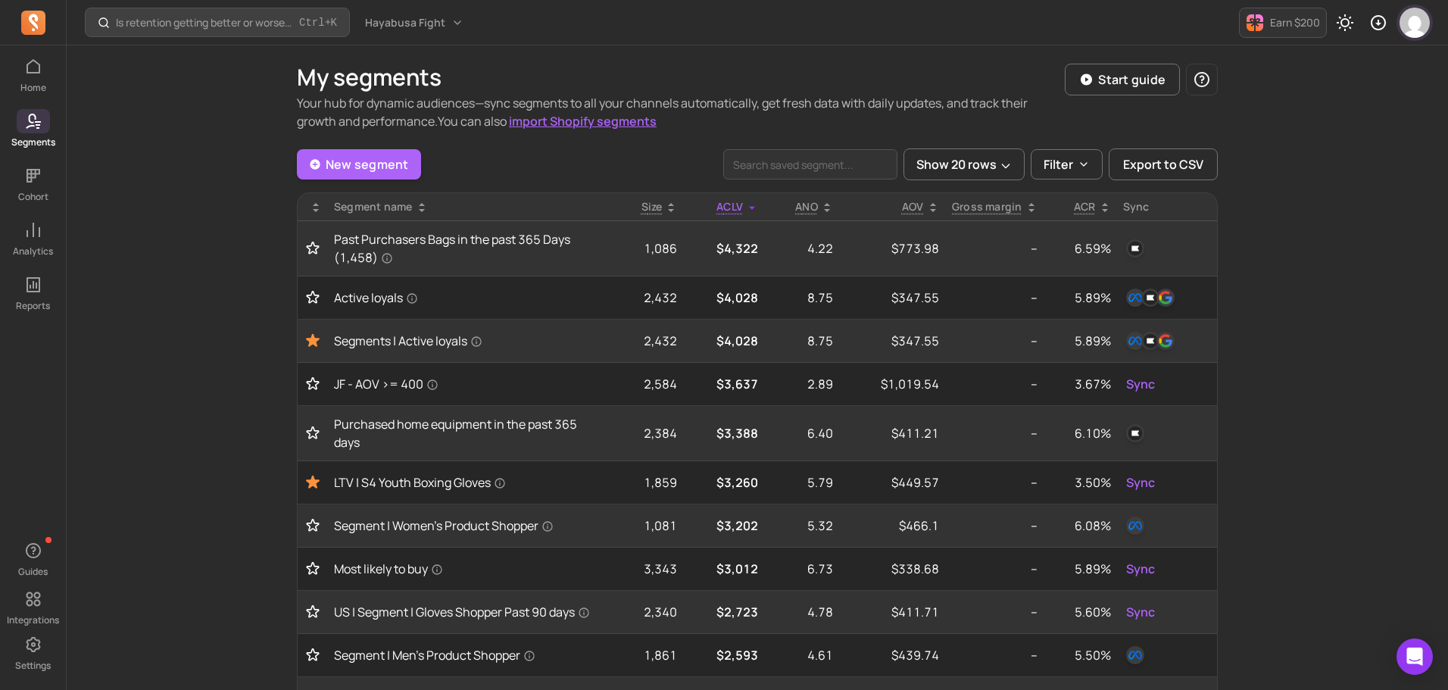
click at [1414, 26] on img "button" at bounding box center [1414, 23] width 30 height 30
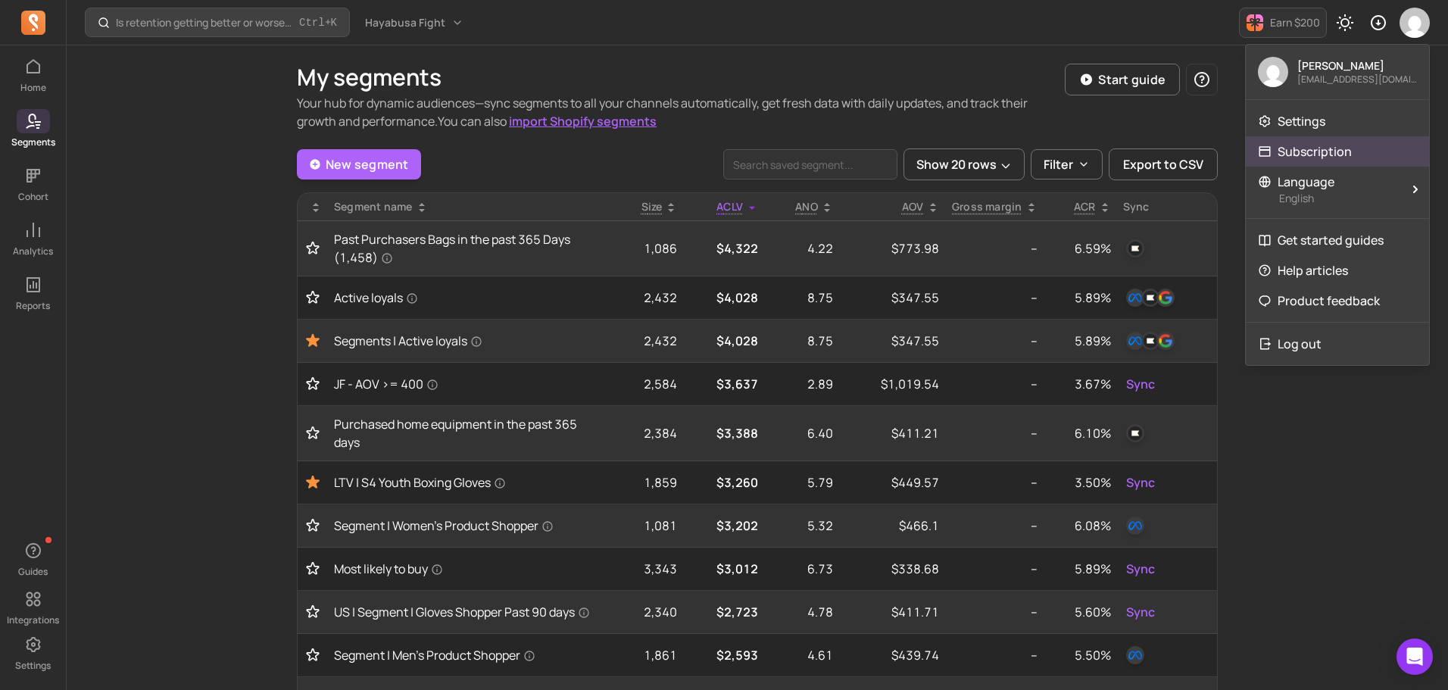
click at [1306, 148] on p "Subscription" at bounding box center [1314, 151] width 74 height 18
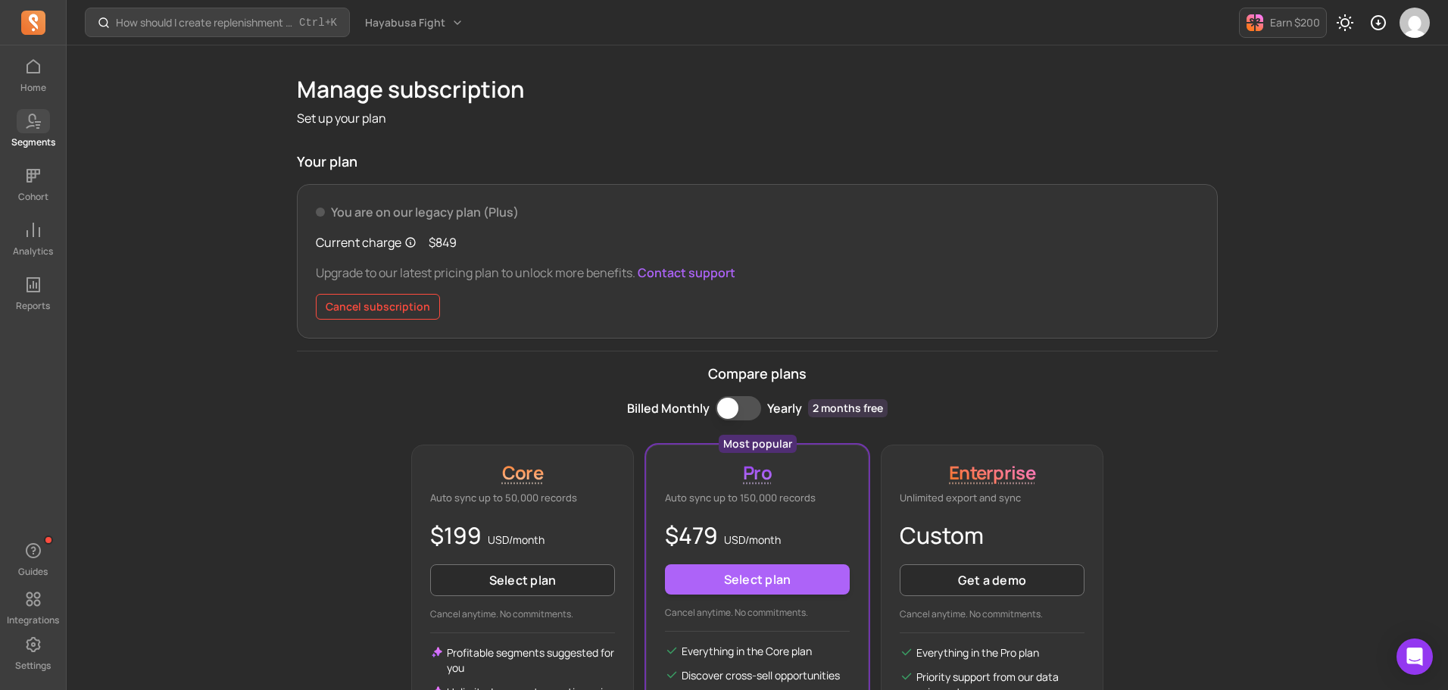
click at [36, 126] on icon at bounding box center [38, 125] width 5 height 2
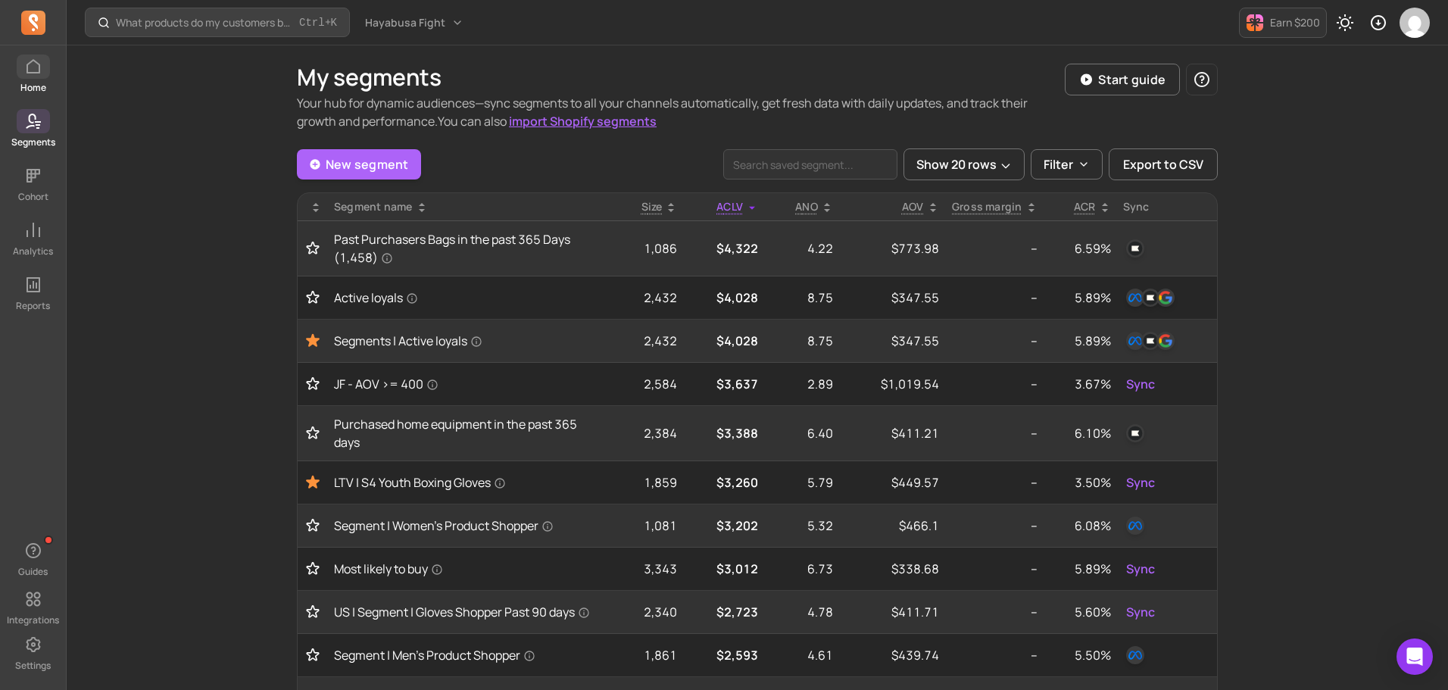
click at [33, 80] on link "Home" at bounding box center [33, 74] width 66 height 39
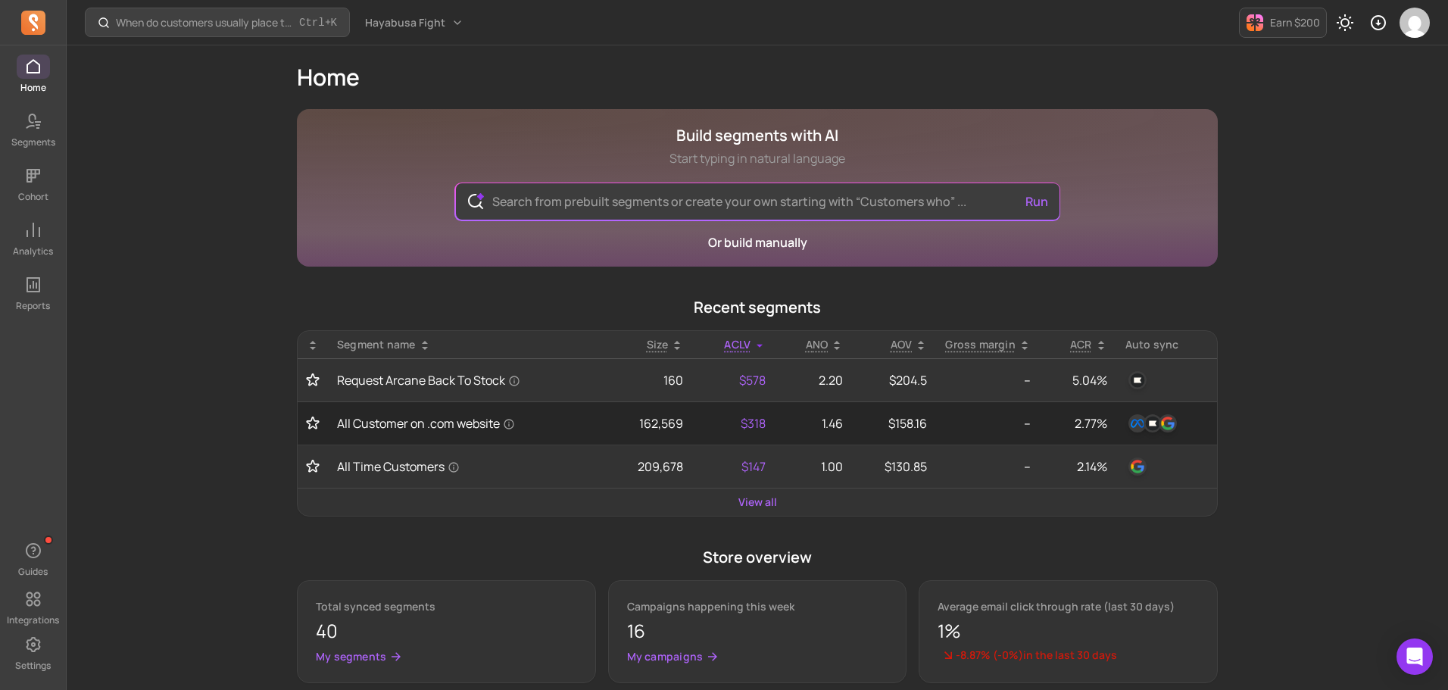
click at [23, 20] on icon at bounding box center [33, 23] width 24 height 24
click at [27, 595] on icon at bounding box center [33, 599] width 14 height 14
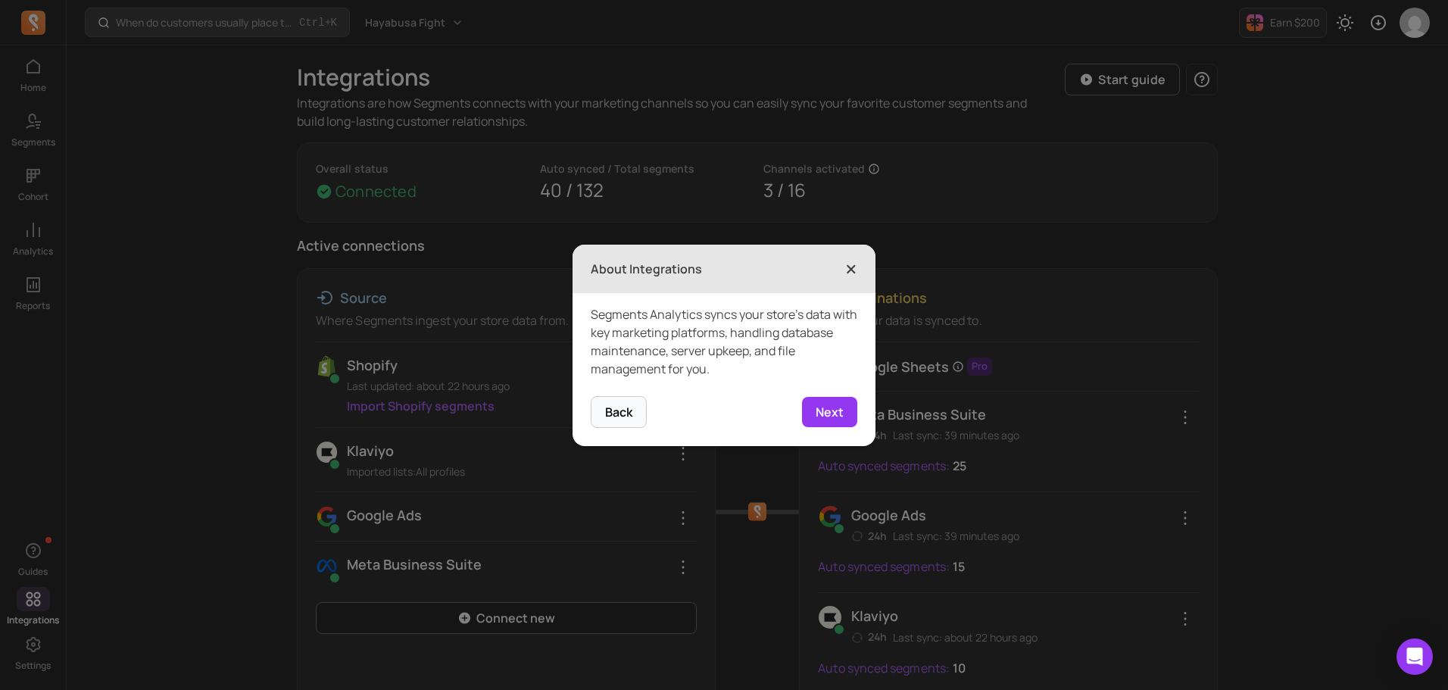
click at [846, 268] on span "×" at bounding box center [851, 268] width 12 height 33
